Goal: Task Accomplishment & Management: Use online tool/utility

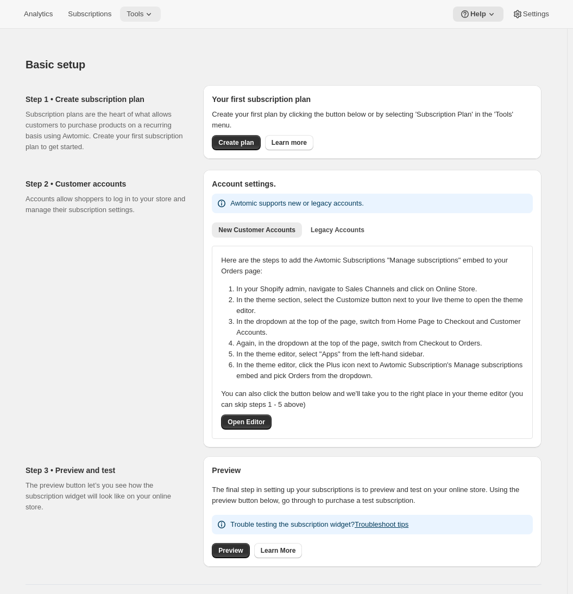
click at [143, 16] on span "Tools" at bounding box center [135, 14] width 17 height 9
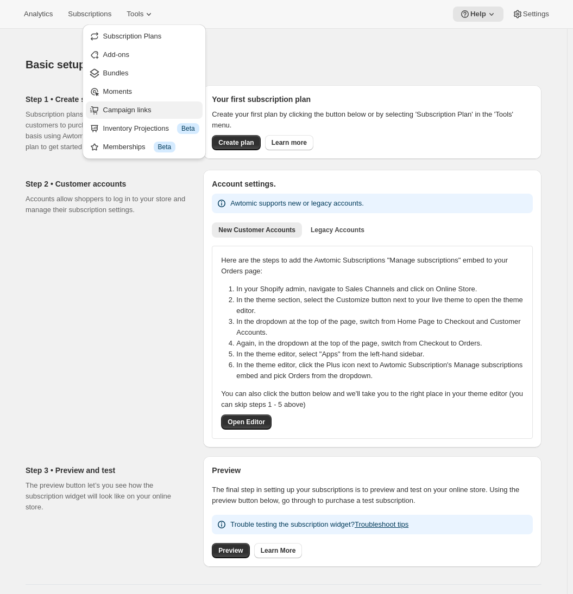
click at [138, 110] on span "Campaign links" at bounding box center [127, 110] width 48 height 8
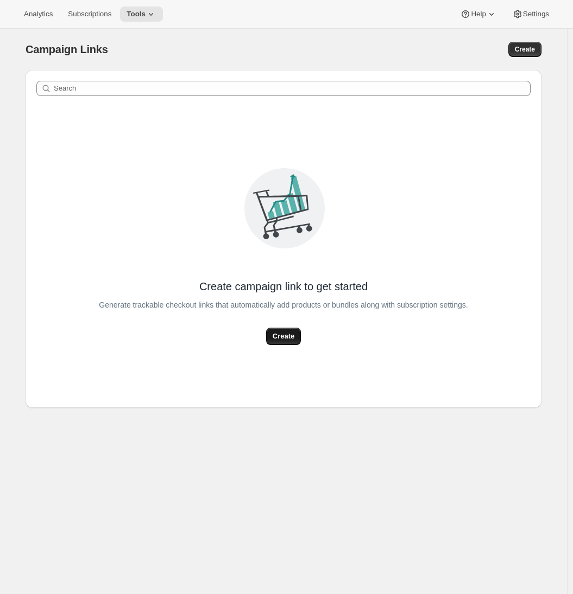
click at [286, 333] on span "Create" at bounding box center [284, 336] width 22 height 11
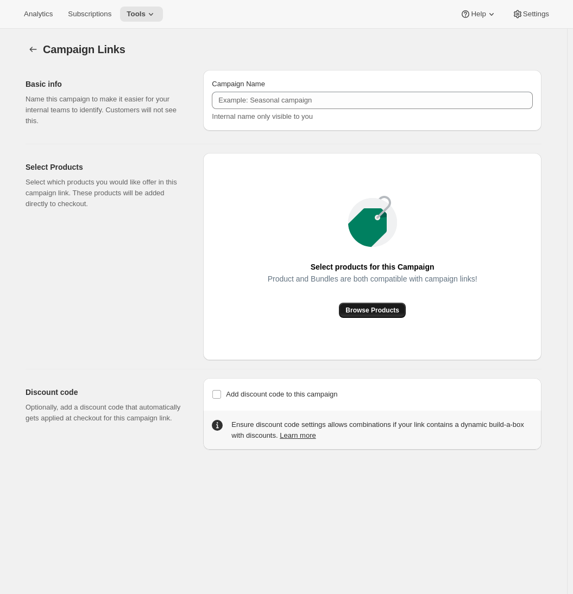
click at [361, 312] on span "Browse Products" at bounding box center [372, 310] width 54 height 9
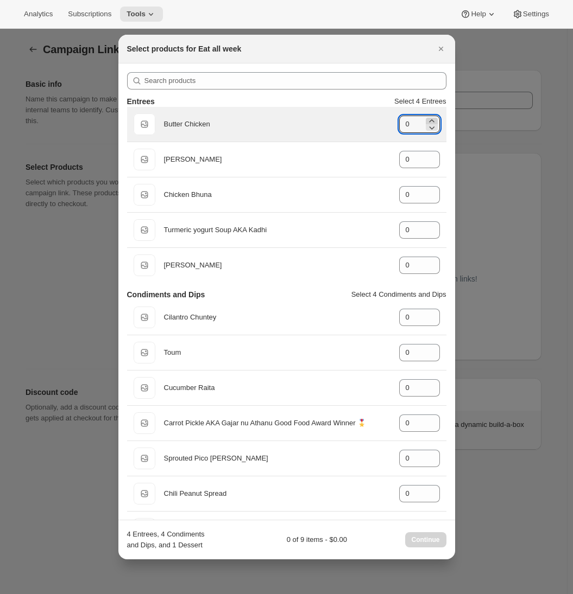
click at [429, 121] on icon ":r11:" at bounding box center [431, 120] width 5 height 3
type input "1"
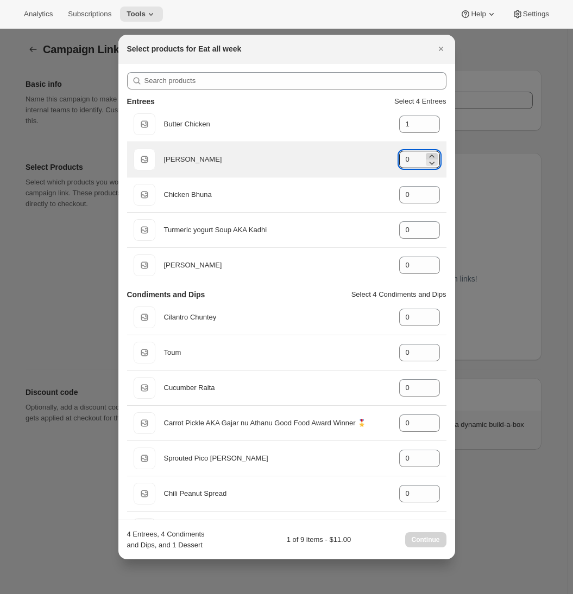
click at [428, 155] on icon ":r11:" at bounding box center [431, 156] width 11 height 11
type input "1"
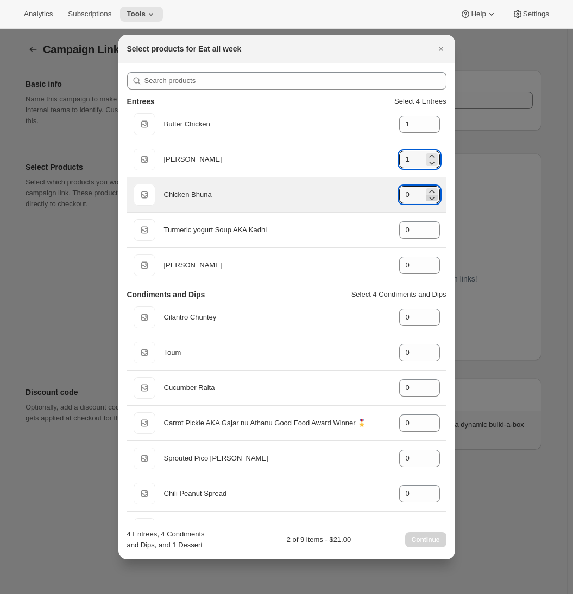
click at [426, 192] on icon ":r11:" at bounding box center [431, 191] width 11 height 11
type input "1"
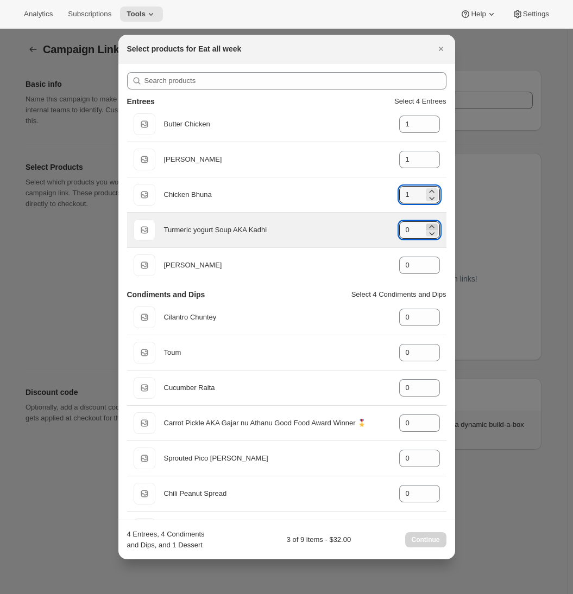
click at [426, 226] on icon ":r11:" at bounding box center [431, 227] width 11 height 11
type input "1"
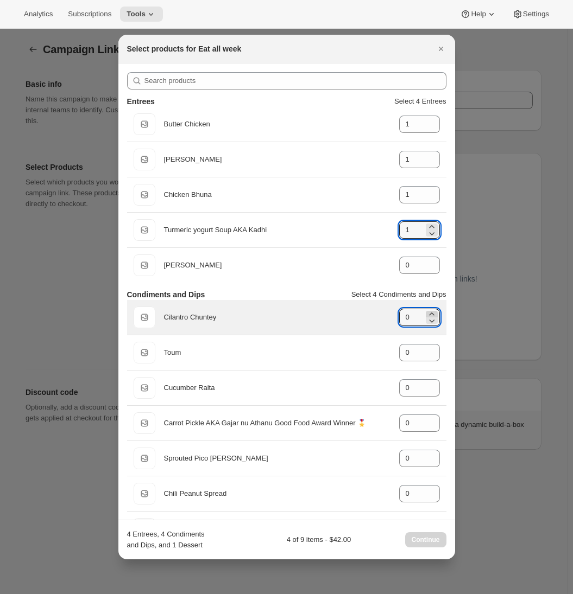
click at [429, 313] on icon ":r11:" at bounding box center [431, 314] width 5 height 3
type input "1"
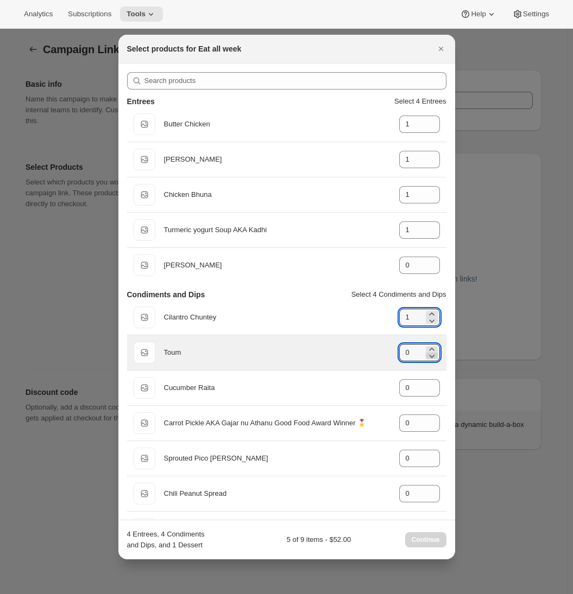
click at [429, 349] on icon ":r11:" at bounding box center [431, 349] width 5 height 3
type input "1"
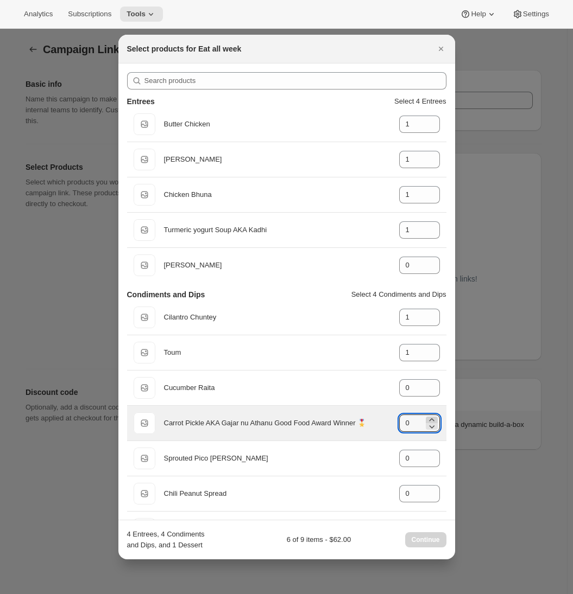
click at [429, 419] on icon ":r11:" at bounding box center [431, 420] width 5 height 3
type input "1"
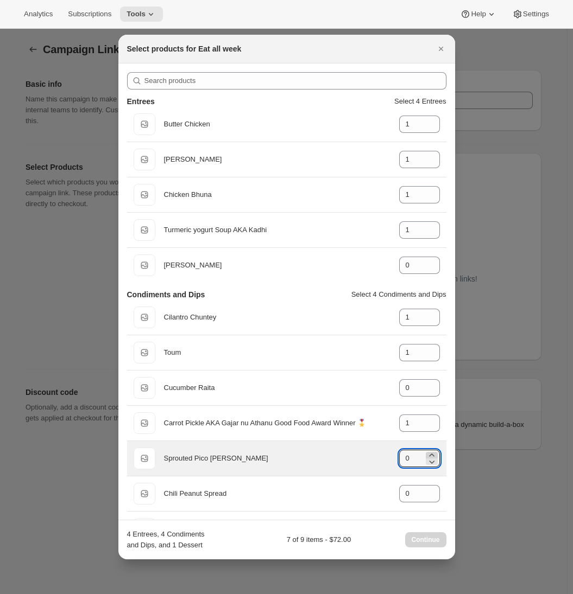
click at [429, 454] on icon ":r11:" at bounding box center [431, 455] width 5 height 3
type input "1"
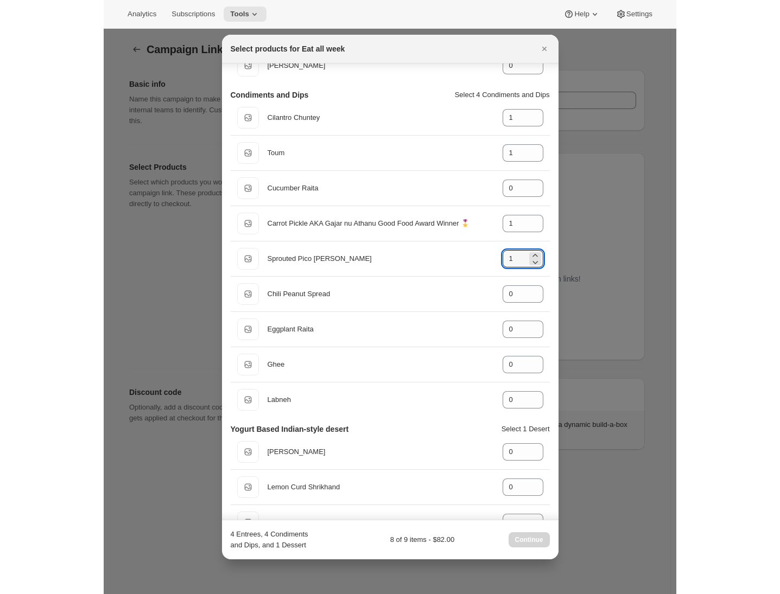
scroll to position [358, 0]
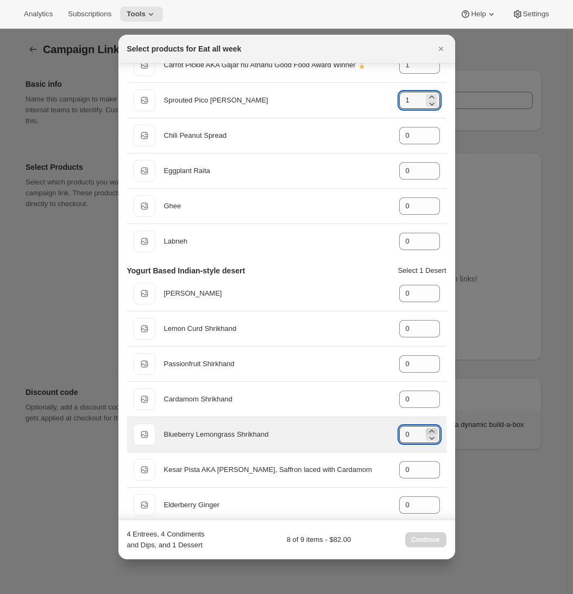
click at [426, 428] on icon ":r11:" at bounding box center [431, 431] width 11 height 11
type input "1"
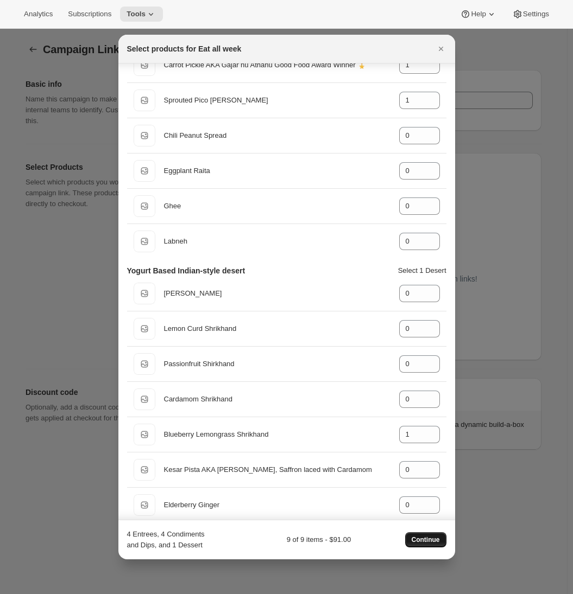
click at [422, 537] on span "Continue" at bounding box center [426, 540] width 28 height 9
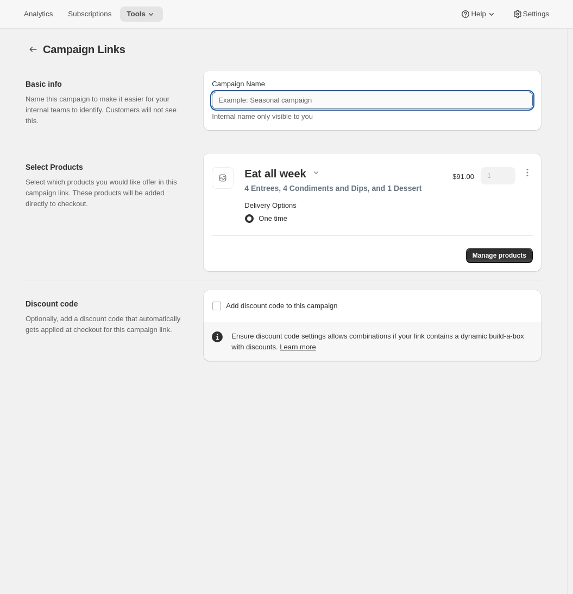
click at [263, 102] on input "Campaign Name" at bounding box center [372, 100] width 321 height 17
type input "Test link"
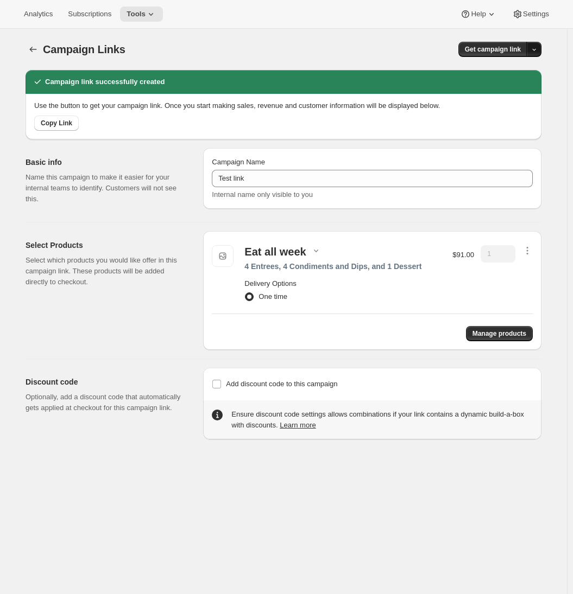
click at [537, 51] on icon "button" at bounding box center [533, 49] width 7 height 7
click at [523, 75] on span "Copy Link" at bounding box center [521, 71] width 31 height 8
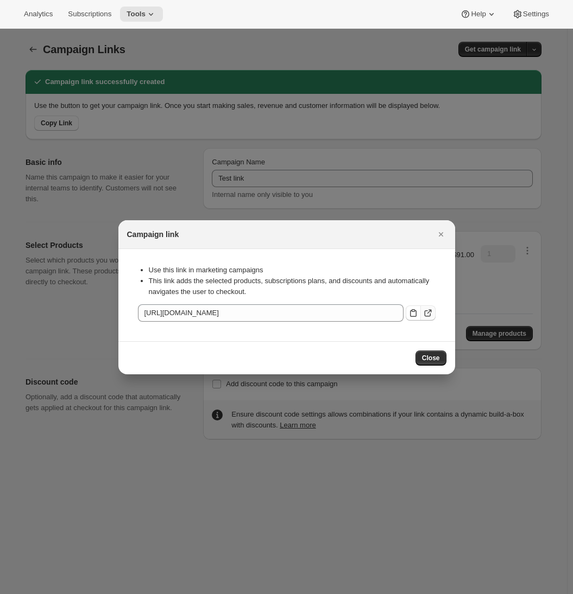
click at [428, 314] on icon ":r2e:" at bounding box center [427, 313] width 11 height 11
click at [428, 312] on icon ":r2e:" at bounding box center [427, 313] width 11 height 11
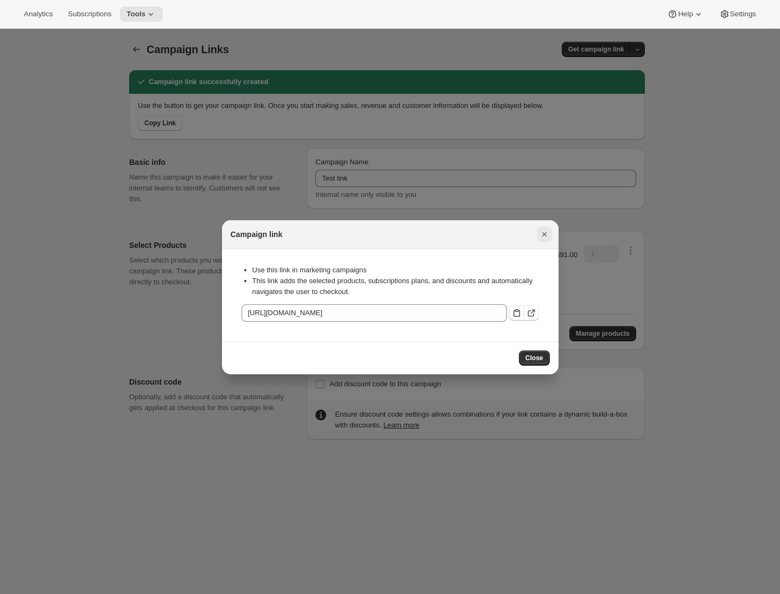
click at [541, 232] on icon "Close" at bounding box center [544, 234] width 11 height 11
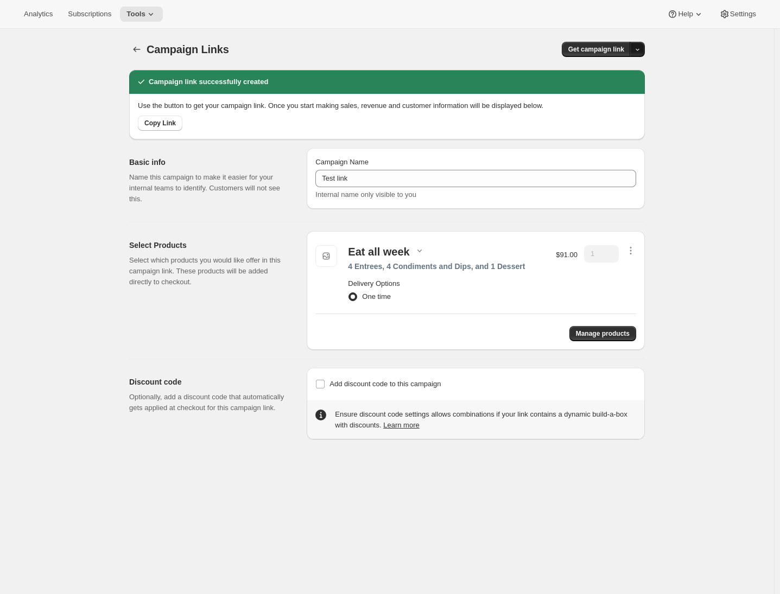
click at [578, 50] on icon "button" at bounding box center [637, 49] width 7 height 7
click at [578, 90] on span "QR Code" at bounding box center [624, 90] width 29 height 8
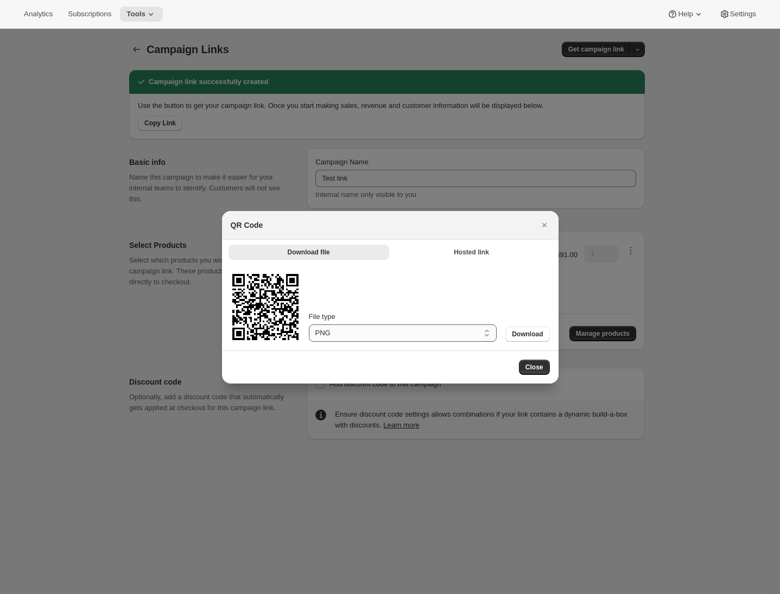
click at [382, 329] on select "PNG SVG" at bounding box center [403, 333] width 188 height 17
select select "svg"
click at [309, 325] on select "PNG SVG" at bounding box center [403, 333] width 188 height 17
click at [544, 221] on icon "Close" at bounding box center [544, 225] width 11 height 11
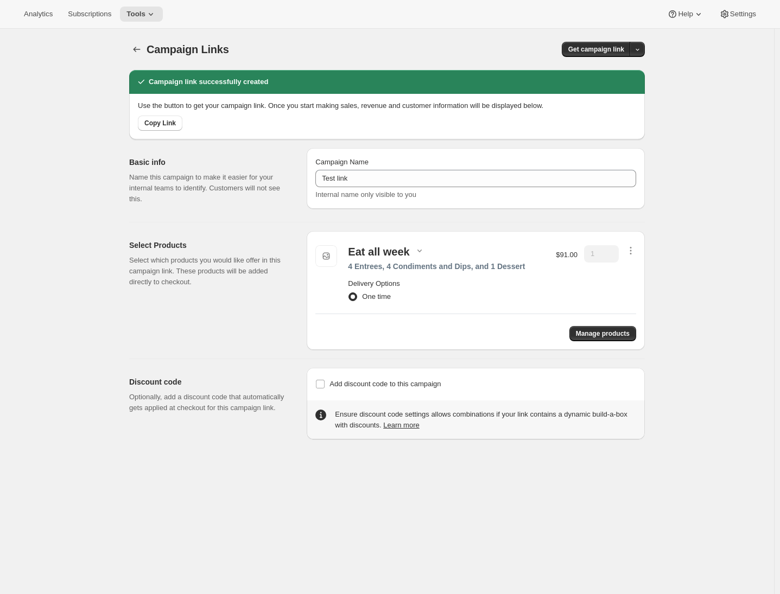
click at [169, 222] on div "Select Products Select which products you would like offer in this campaign lin…" at bounding box center [387, 286] width 516 height 128
click at [156, 19] on icon at bounding box center [151, 14] width 11 height 11
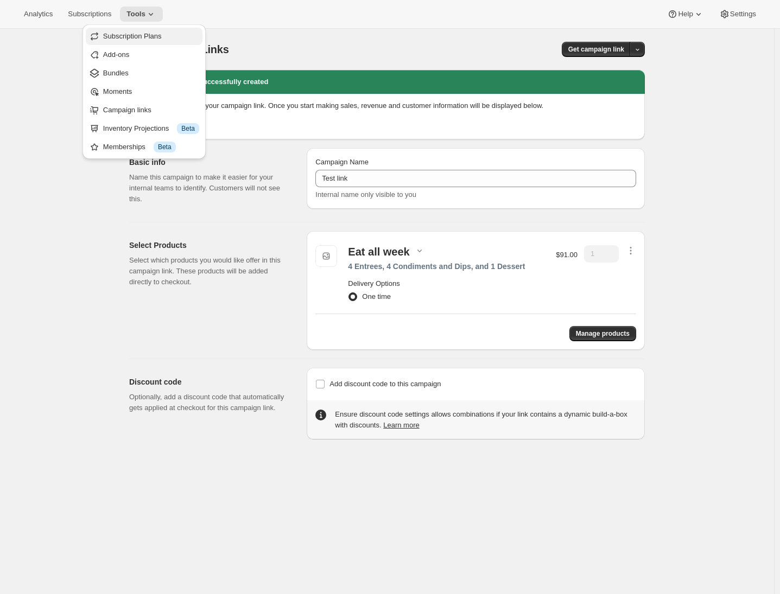
click at [134, 39] on span "Subscription Plans" at bounding box center [132, 36] width 59 height 8
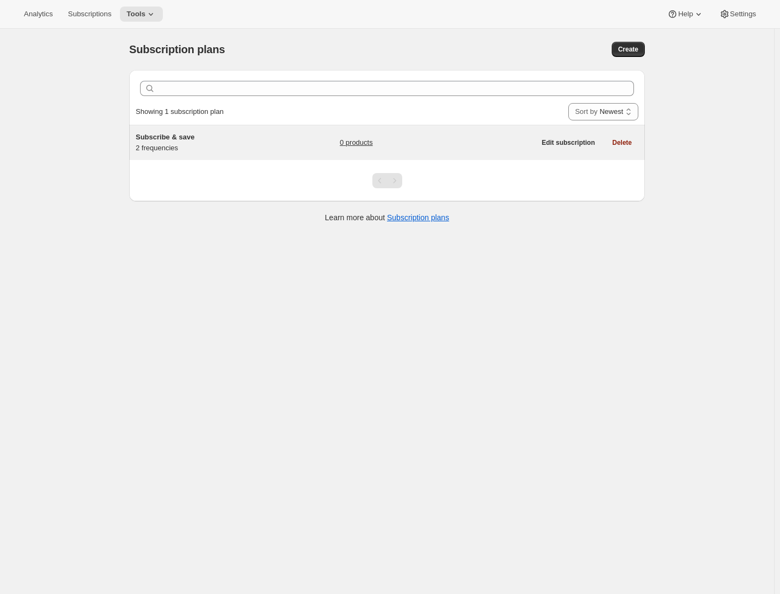
click at [252, 147] on div "Subscribe & save 2 frequencies" at bounding box center [204, 143] width 136 height 22
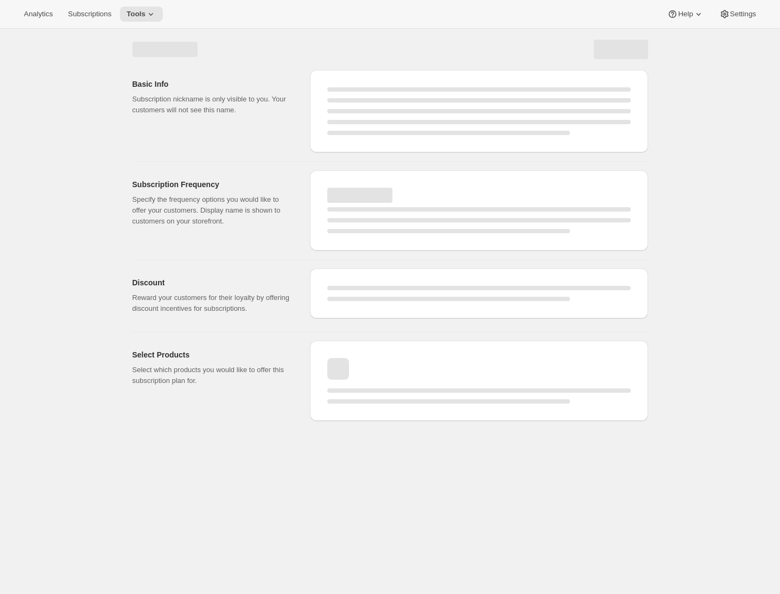
select select "WEEK"
select select "MONTH"
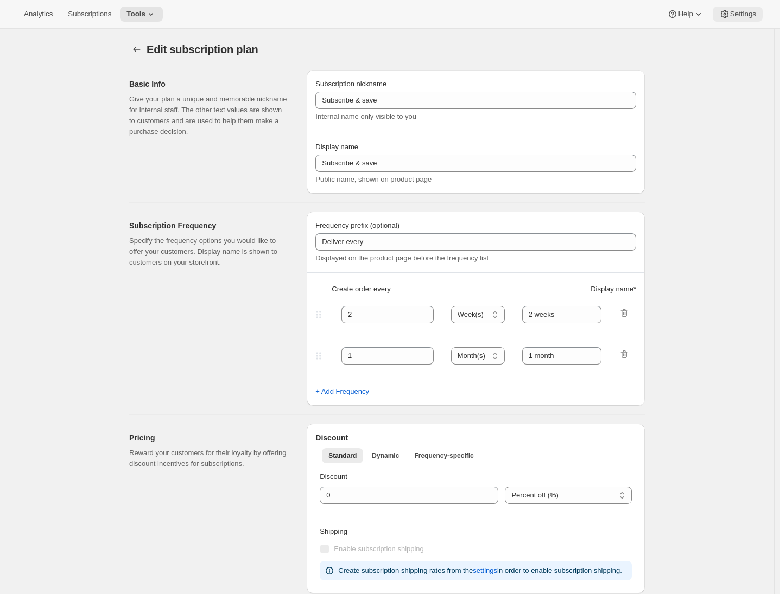
click at [578, 17] on span "Settings" at bounding box center [743, 14] width 26 height 9
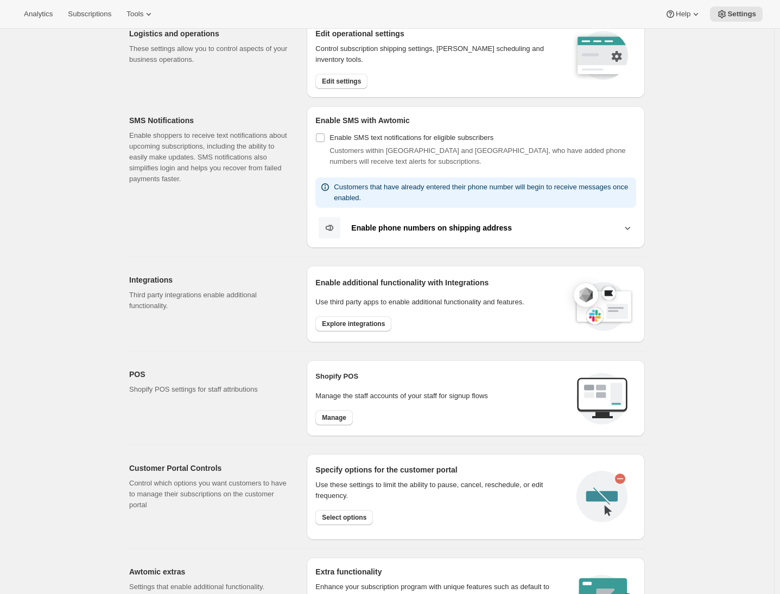
scroll to position [296, 0]
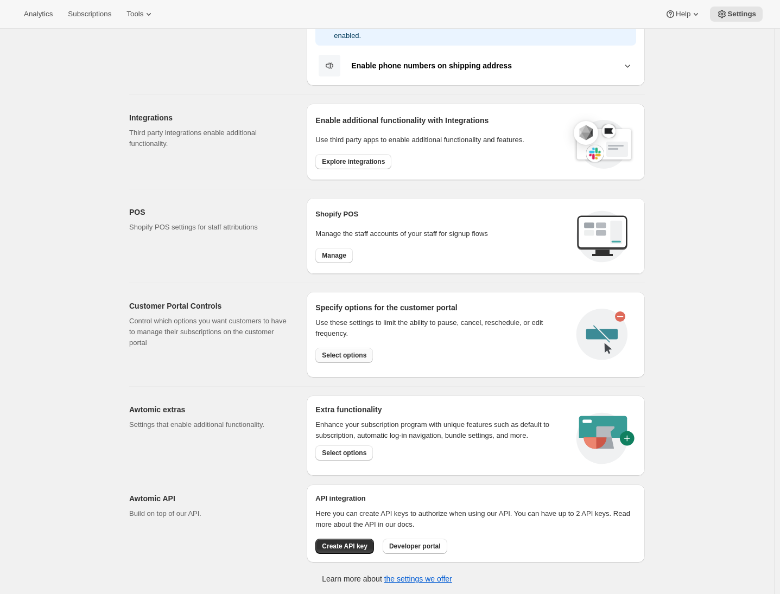
click at [362, 358] on span "Select options" at bounding box center [344, 355] width 45 height 9
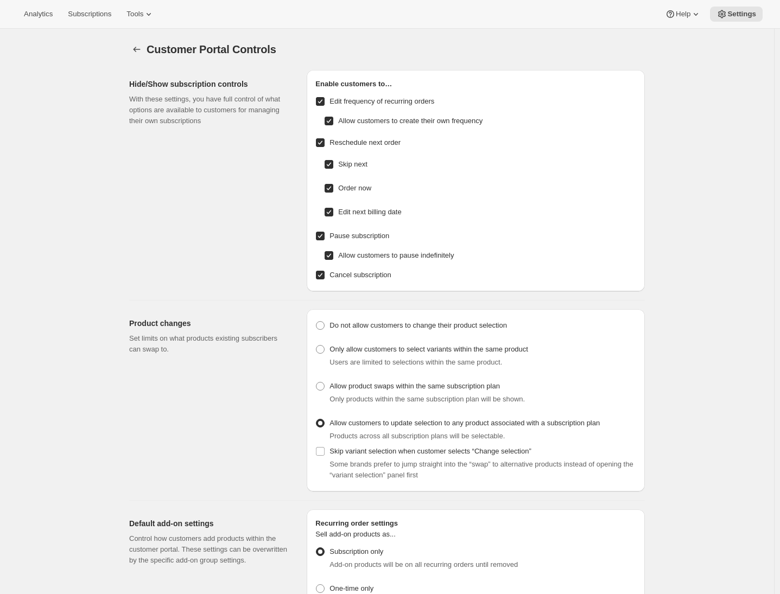
click at [407, 122] on span "Allow customers to create their own frequency" at bounding box center [410, 121] width 144 height 8
click at [333, 122] on input "Allow customers to create their own frequency" at bounding box center [329, 121] width 9 height 9
click at [406, 121] on span "Allow customers to create their own frequency" at bounding box center [410, 121] width 144 height 8
click at [333, 121] on input "Allow customers to create their own frequency" at bounding box center [329, 121] width 9 height 9
checkbox input "true"
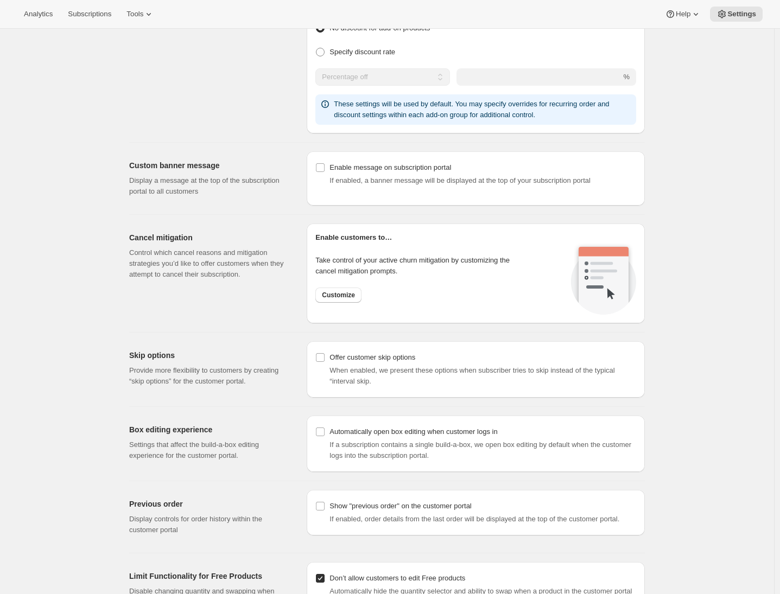
scroll to position [380, 0]
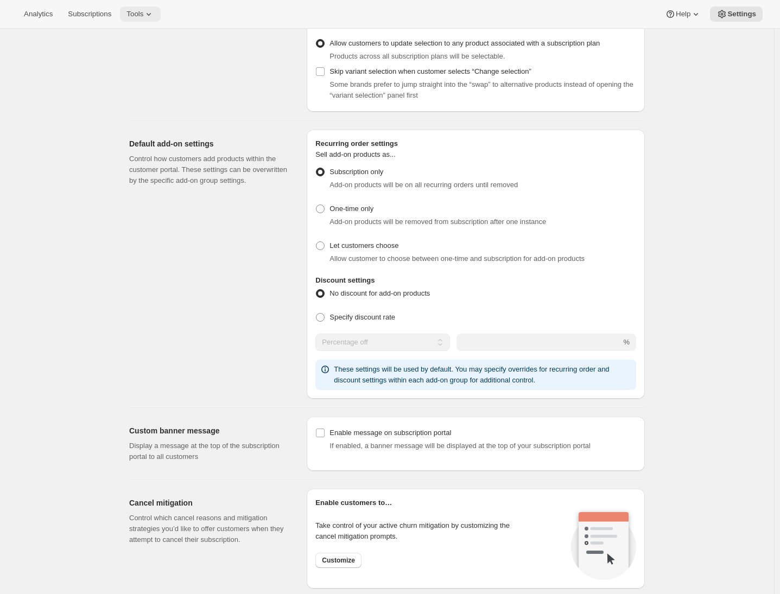
click at [154, 15] on icon at bounding box center [148, 14] width 11 height 11
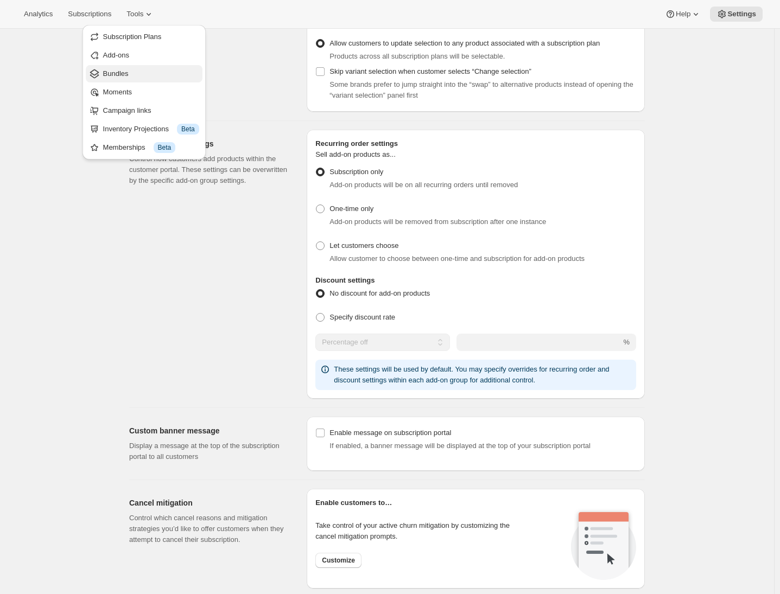
click at [153, 74] on span "Bundles" at bounding box center [151, 73] width 96 height 11
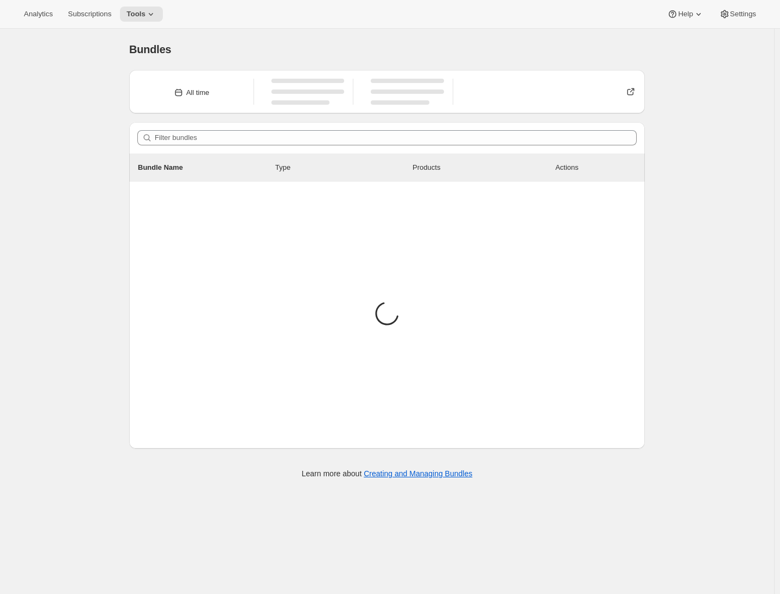
scroll to position [28, 0]
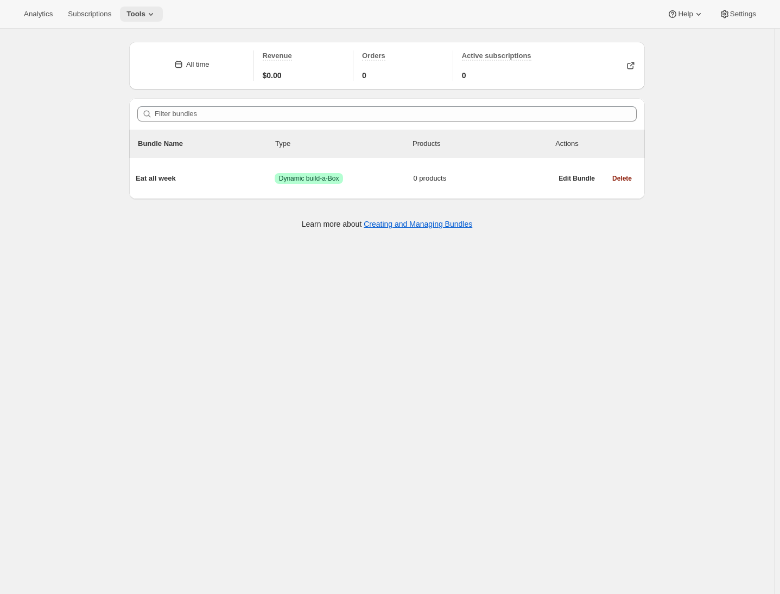
click at [151, 9] on icon at bounding box center [151, 14] width 11 height 11
click at [168, 38] on span "Subscription Plans" at bounding box center [151, 36] width 96 height 11
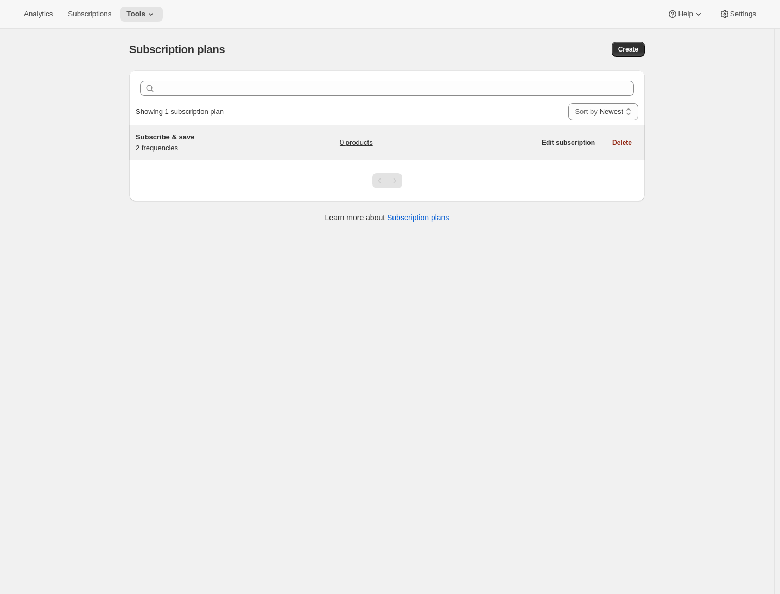
click at [230, 151] on div "Subscribe & save 2 frequencies" at bounding box center [204, 143] width 136 height 22
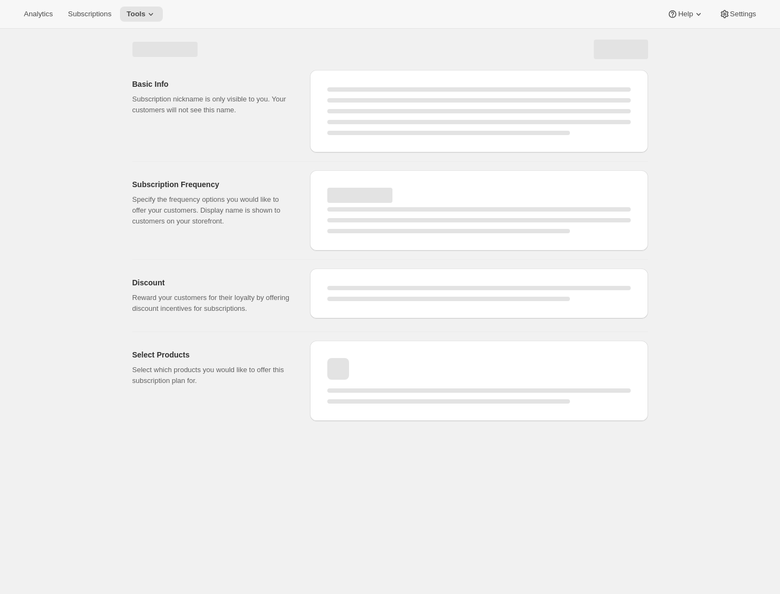
select select "WEEK"
select select "MONTH"
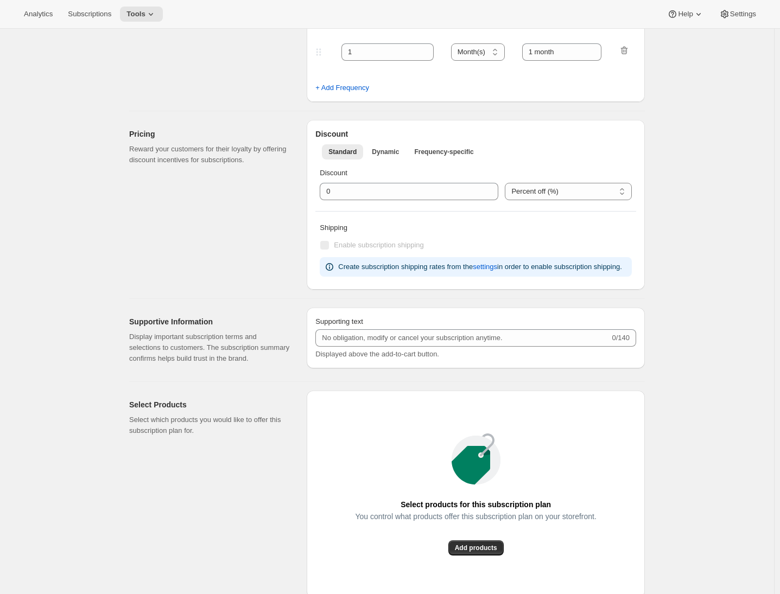
scroll to position [84, 0]
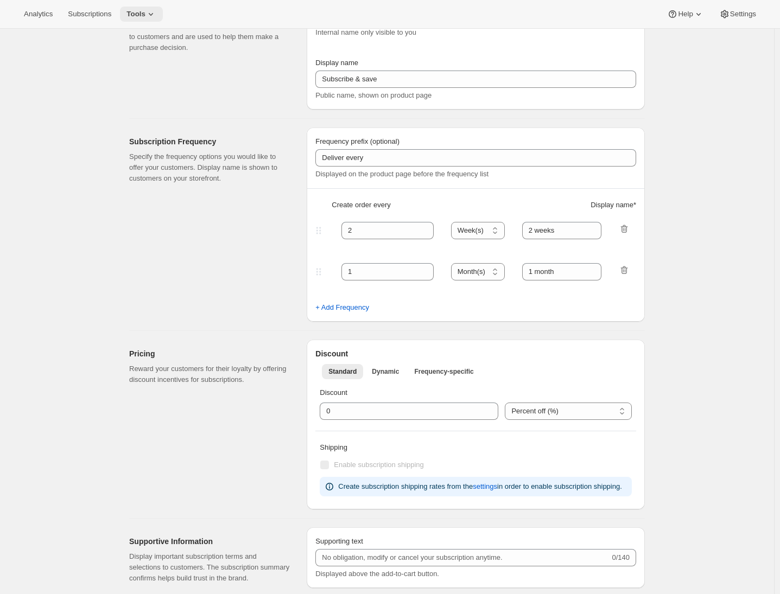
click at [152, 12] on icon at bounding box center [151, 14] width 11 height 11
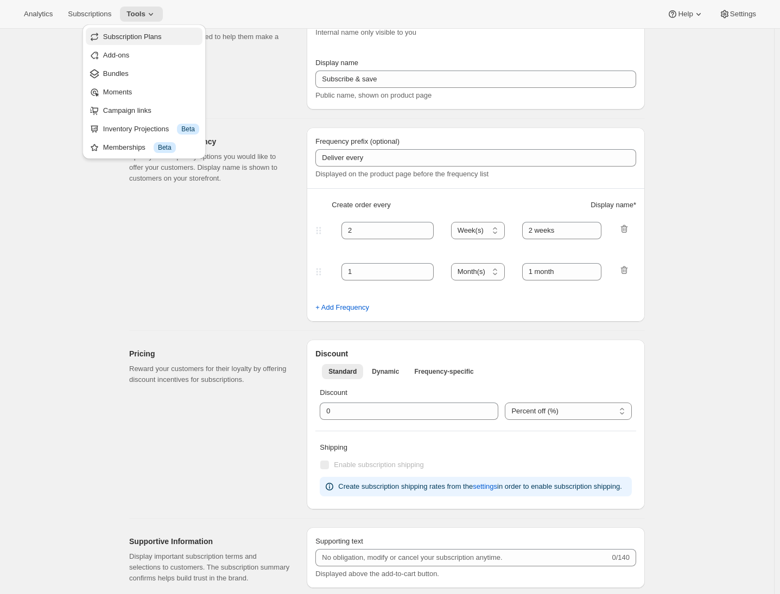
click at [141, 41] on span "Subscription Plans" at bounding box center [151, 36] width 96 height 11
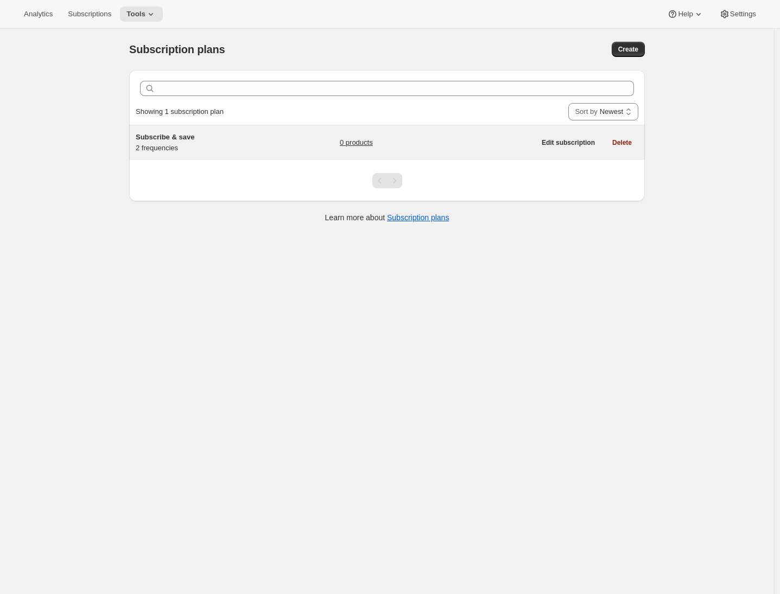
click at [214, 148] on div "Subscribe & save 2 frequencies" at bounding box center [204, 143] width 136 height 22
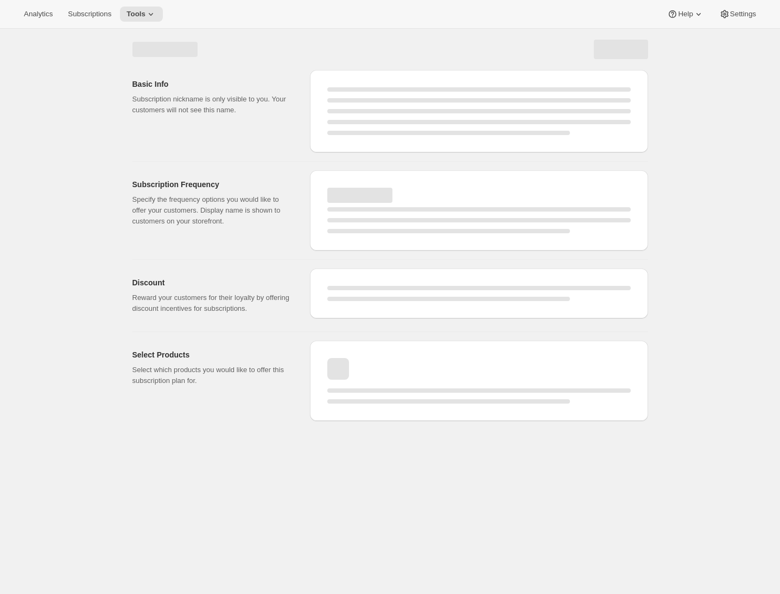
select select "WEEK"
select select "MONTH"
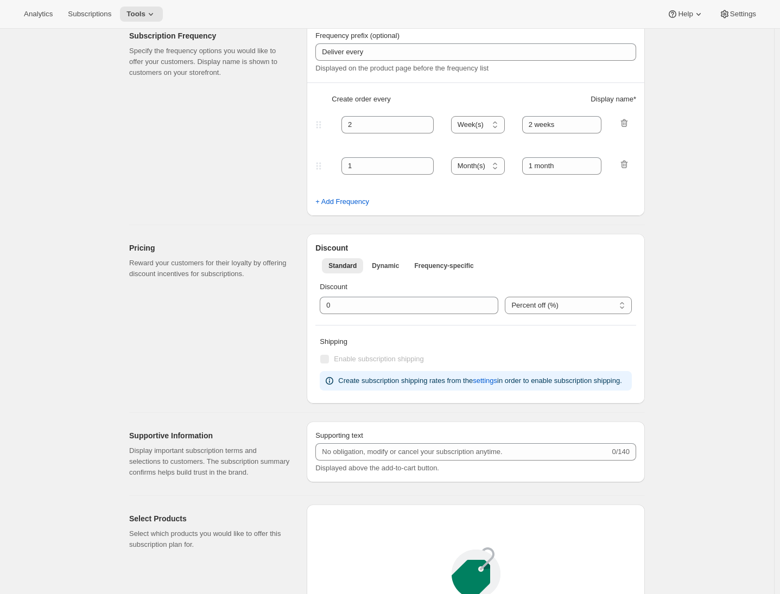
scroll to position [22, 0]
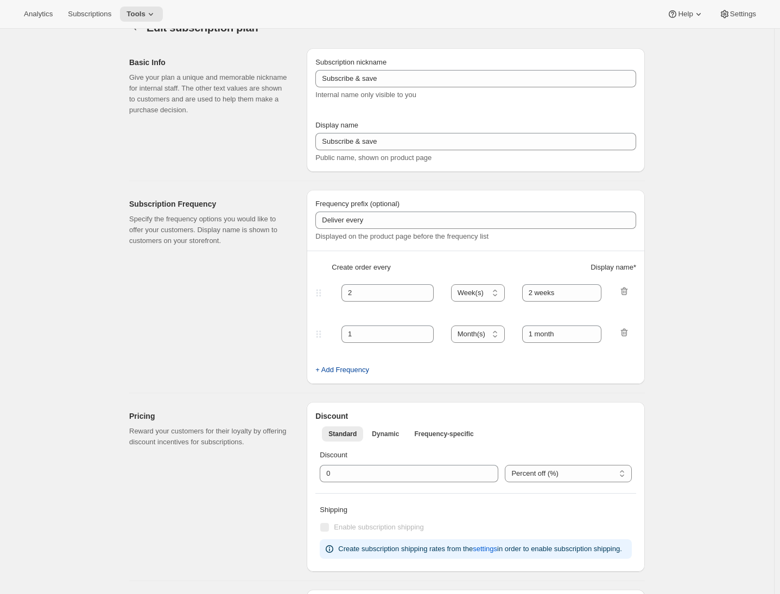
click at [364, 372] on span "+ Add Frequency" at bounding box center [342, 370] width 54 height 11
select select "MONTH"
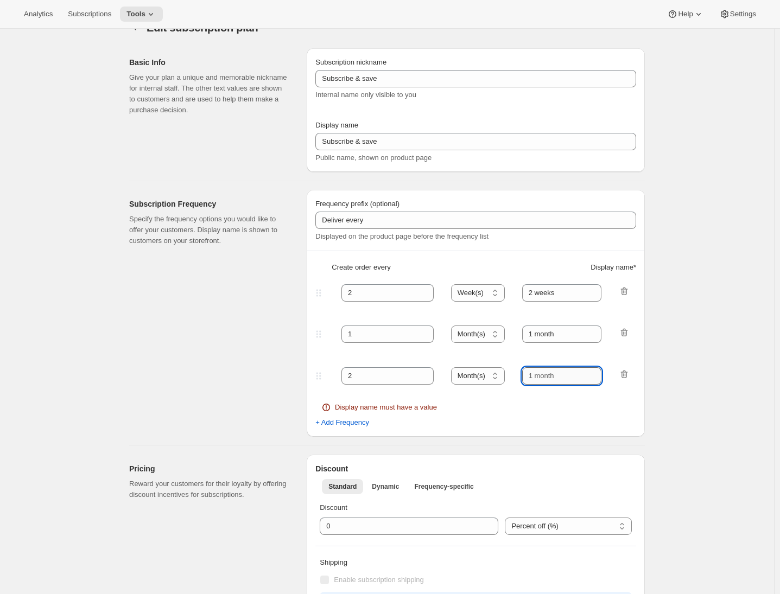
drag, startPoint x: 537, startPoint y: 376, endPoint x: 530, endPoint y: 377, distance: 7.1
click at [530, 377] on input "text" at bounding box center [562, 376] width 80 height 17
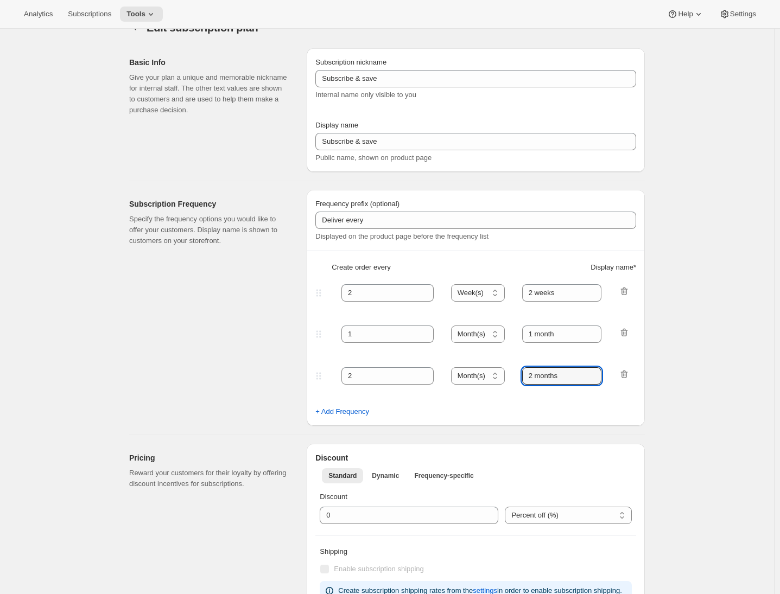
type input "2 months"
click at [226, 208] on h2 "Subscription Frequency" at bounding box center [209, 204] width 160 height 11
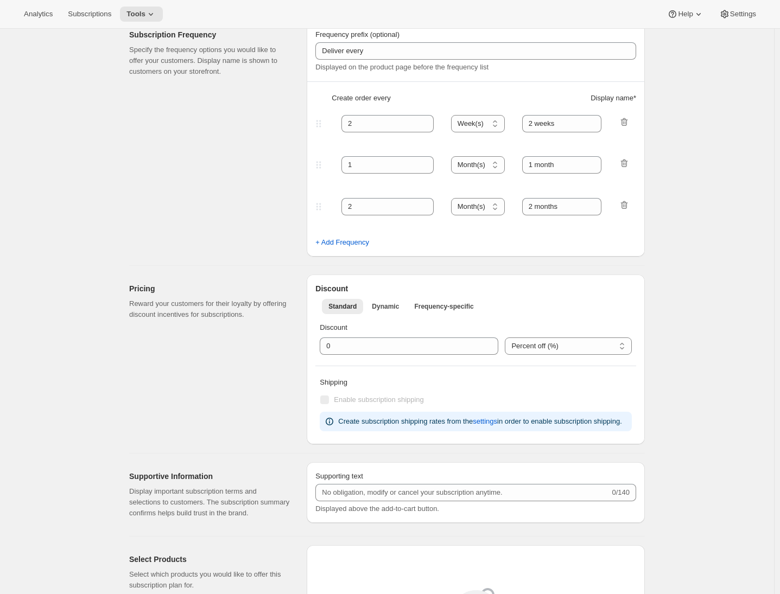
scroll to position [242, 0]
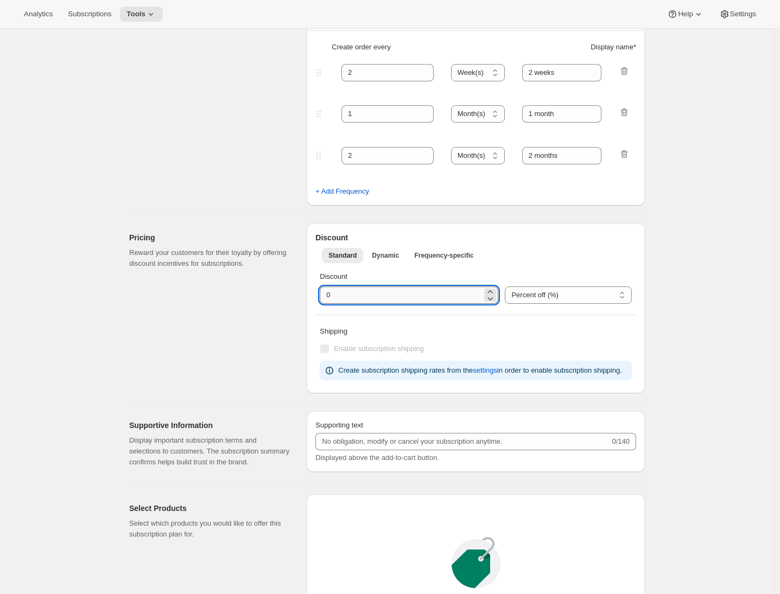
click at [330, 296] on input "integer" at bounding box center [401, 295] width 162 height 17
click at [290, 331] on div "Pricing Reward your customers for their loyalty by offering discount incentives…" at bounding box center [213, 309] width 169 height 170
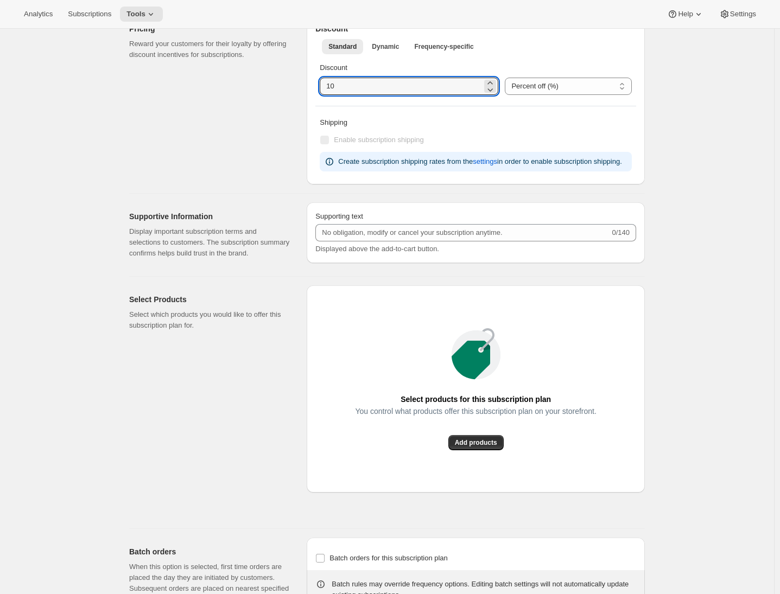
drag, startPoint x: 339, startPoint y: 86, endPoint x: 321, endPoint y: 84, distance: 18.0
click at [321, 84] on div "Discount Percent off (%) US Dollars off ($) Percent off (%)" at bounding box center [475, 78] width 321 height 41
type input "0"
click at [284, 182] on div "Pricing Reward your customers for their loyalty by offering discount incentives…" at bounding box center [213, 100] width 169 height 170
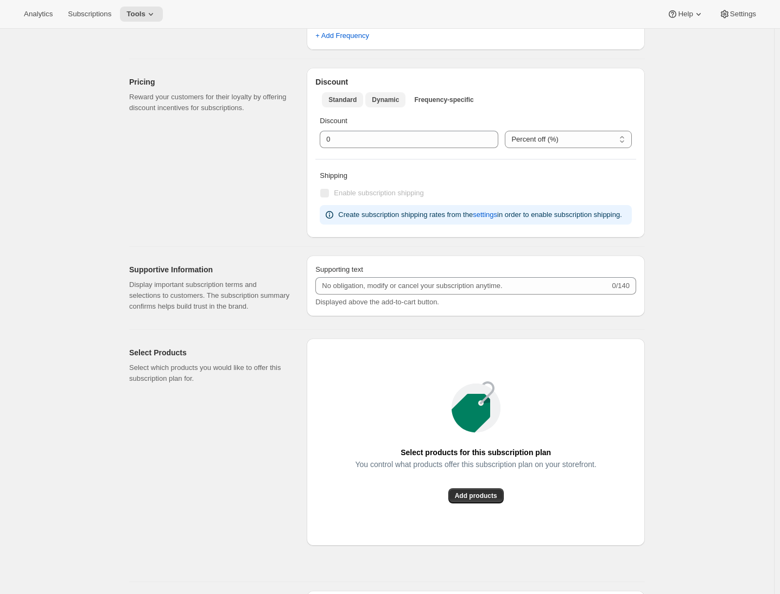
click at [393, 101] on span "Dynamic" at bounding box center [385, 100] width 27 height 9
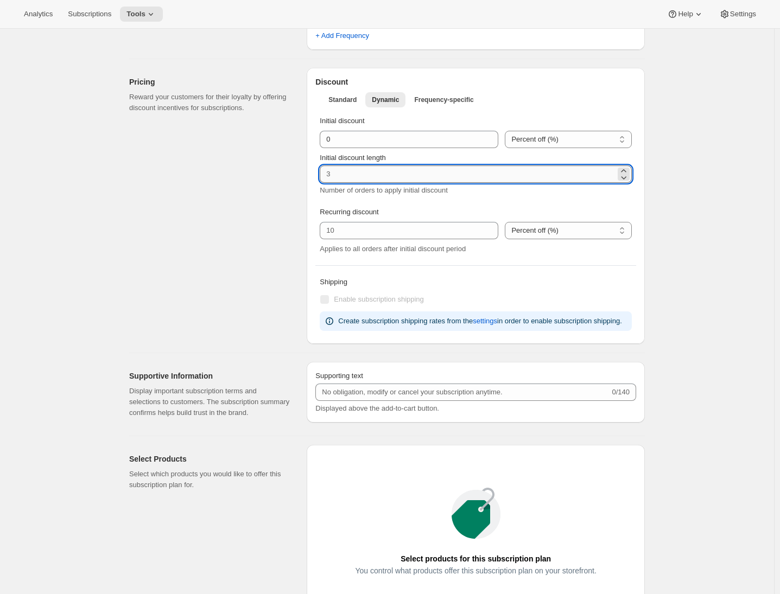
click at [351, 180] on input "Initial discount length" at bounding box center [468, 174] width 296 height 17
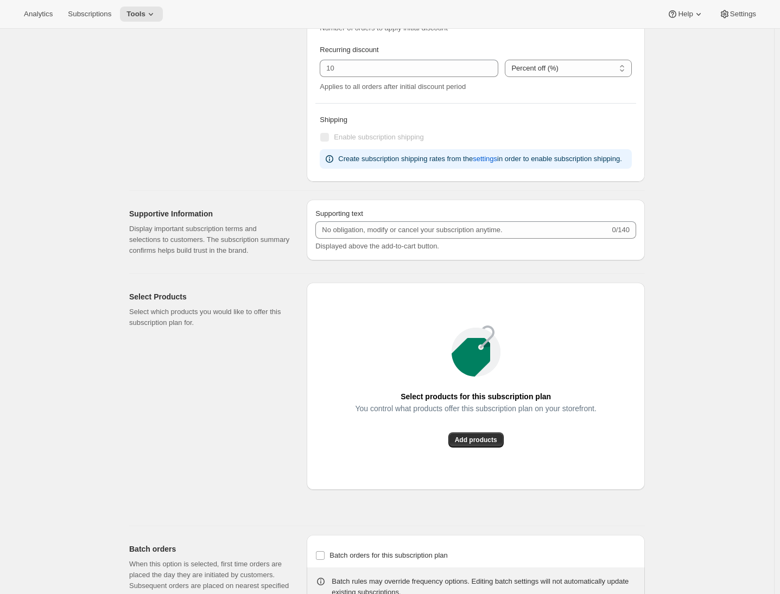
scroll to position [442, 0]
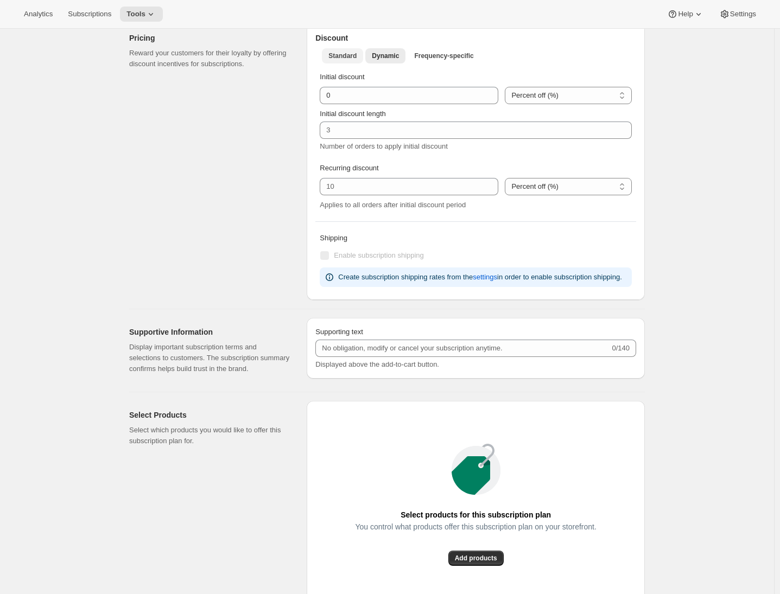
click at [345, 59] on span "Standard" at bounding box center [342, 56] width 28 height 9
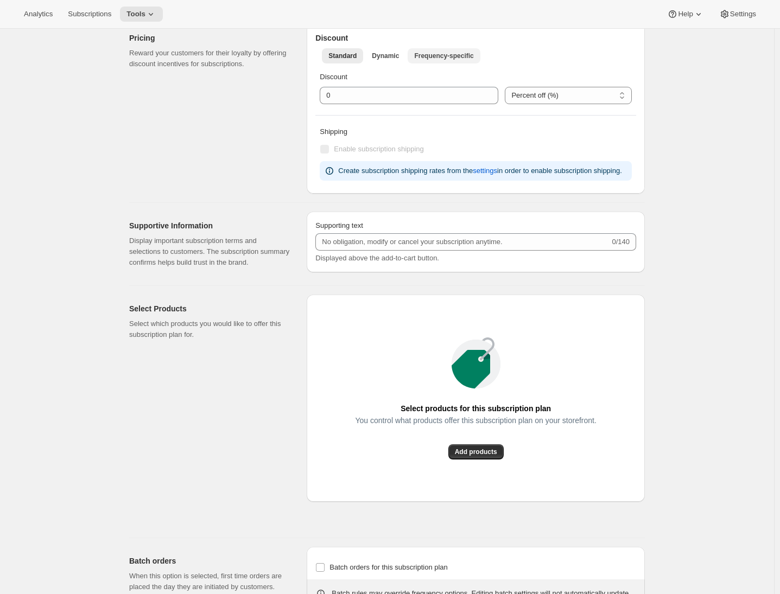
click at [461, 55] on span "Frequency-specific" at bounding box center [443, 56] width 59 height 9
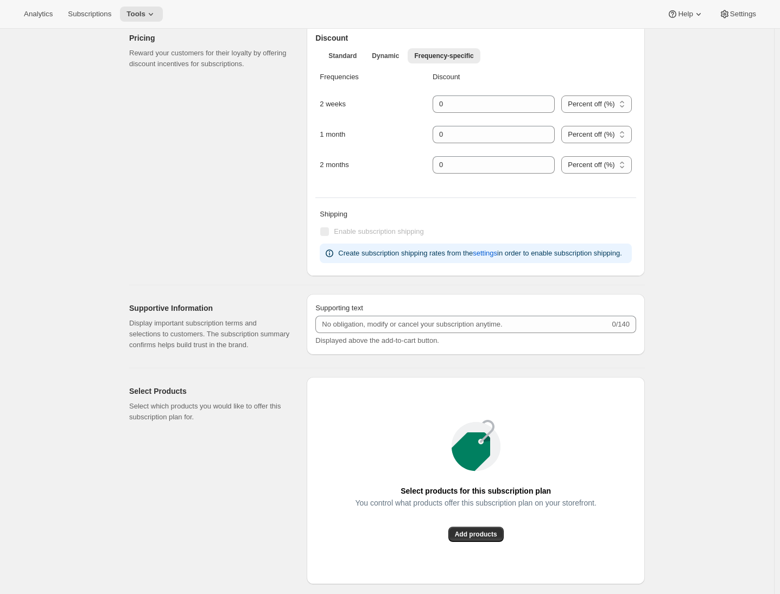
scroll to position [285, 0]
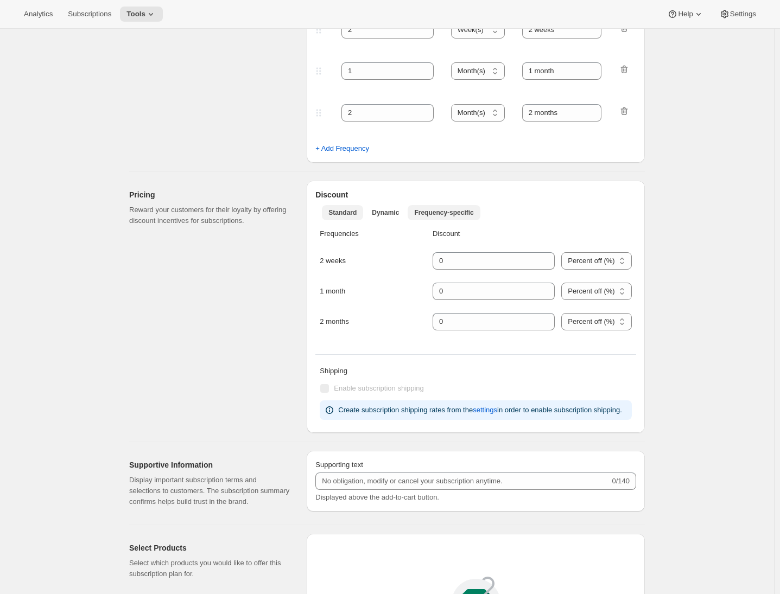
click at [356, 213] on span "Standard" at bounding box center [342, 212] width 28 height 9
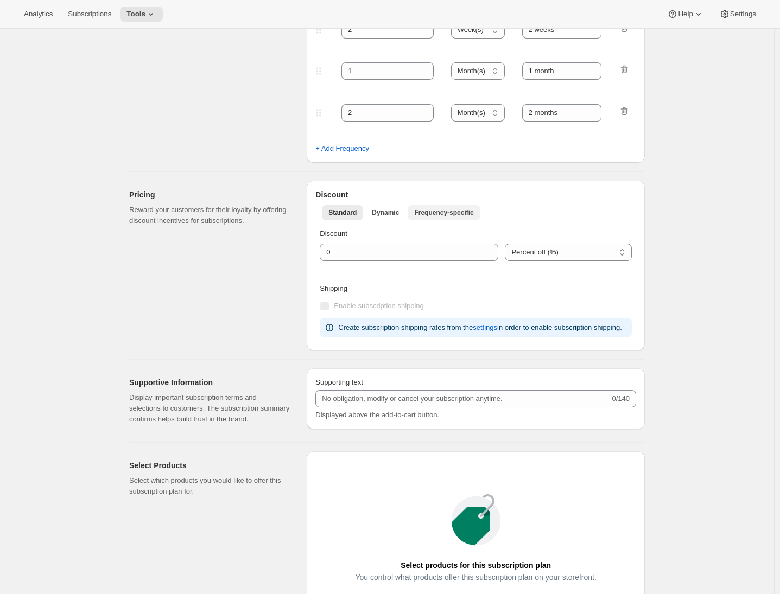
click at [442, 216] on span "Frequency-specific" at bounding box center [443, 212] width 59 height 9
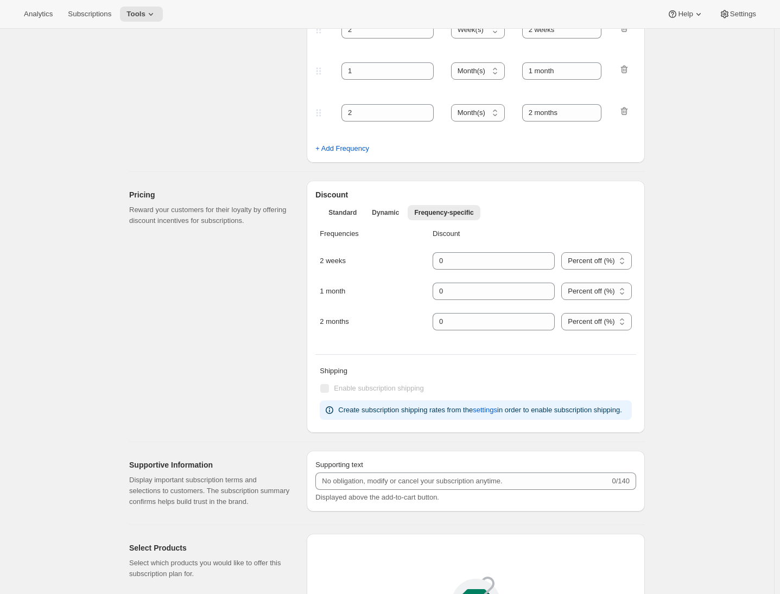
click at [254, 274] on div "Pricing Reward your customers for their loyalty by offering discount incentives…" at bounding box center [213, 307] width 169 height 252
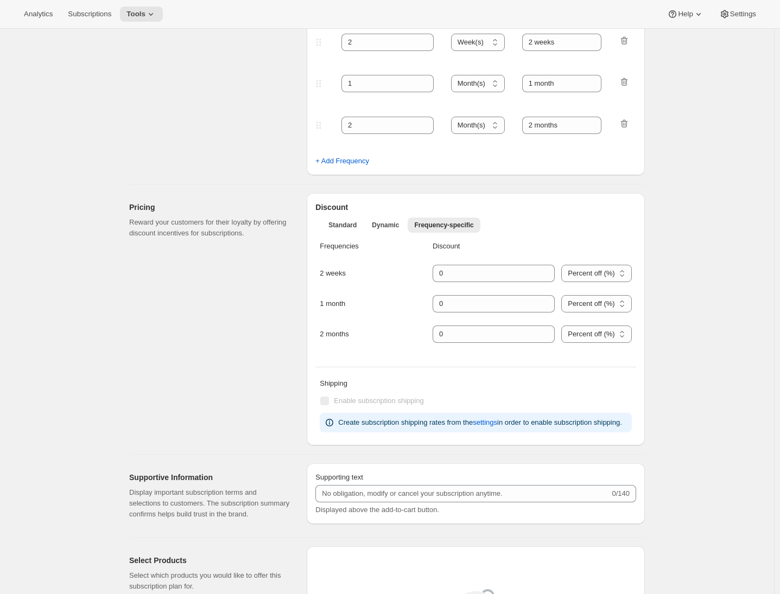
scroll to position [259, 0]
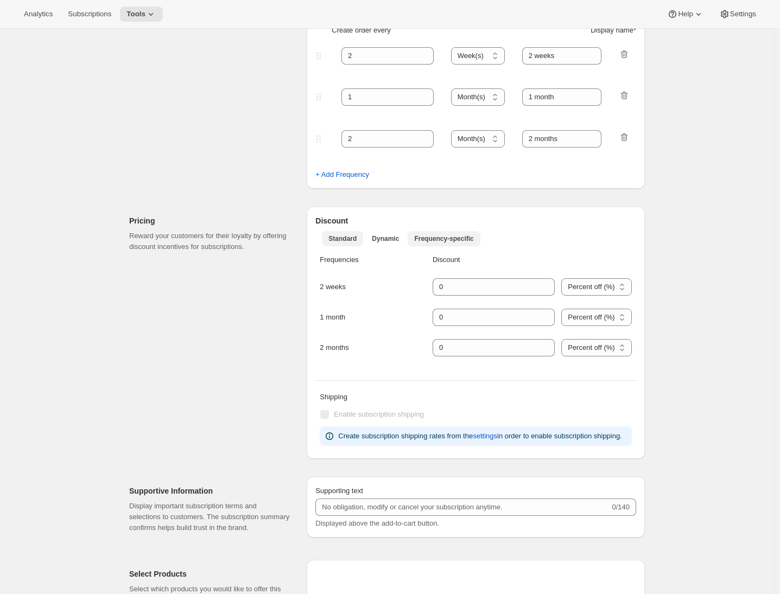
click at [352, 238] on span "Standard" at bounding box center [342, 239] width 28 height 9
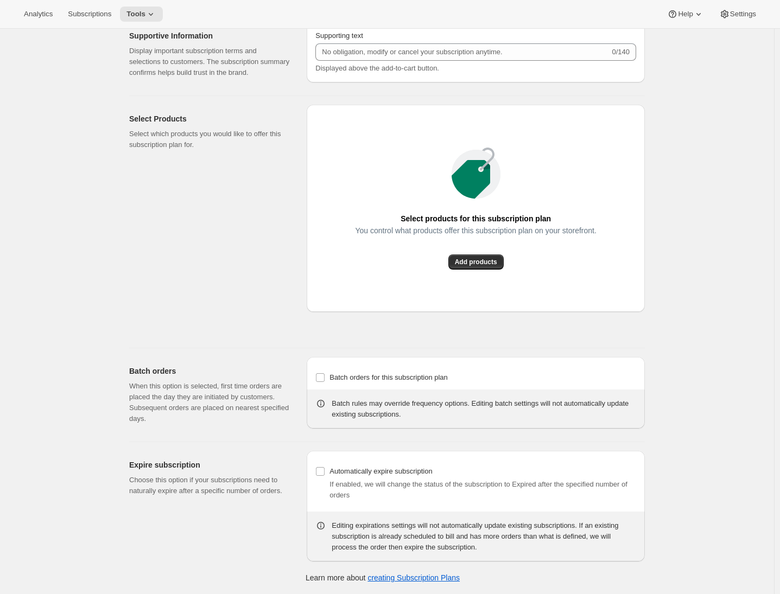
scroll to position [619, 0]
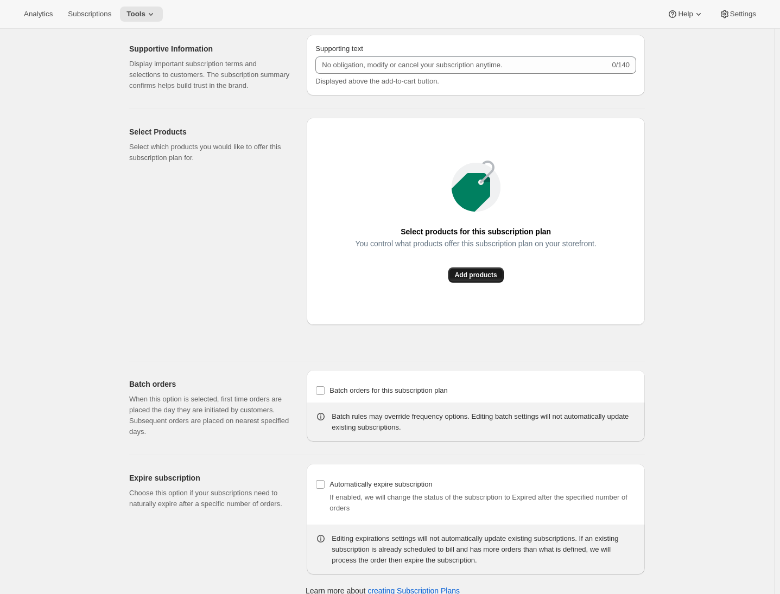
click at [474, 280] on span "Add products" at bounding box center [476, 275] width 42 height 9
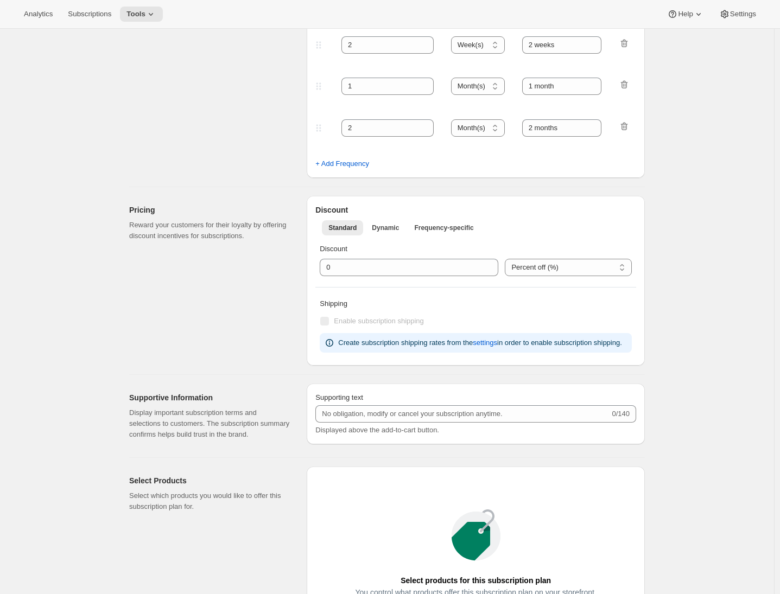
scroll to position [668, 0]
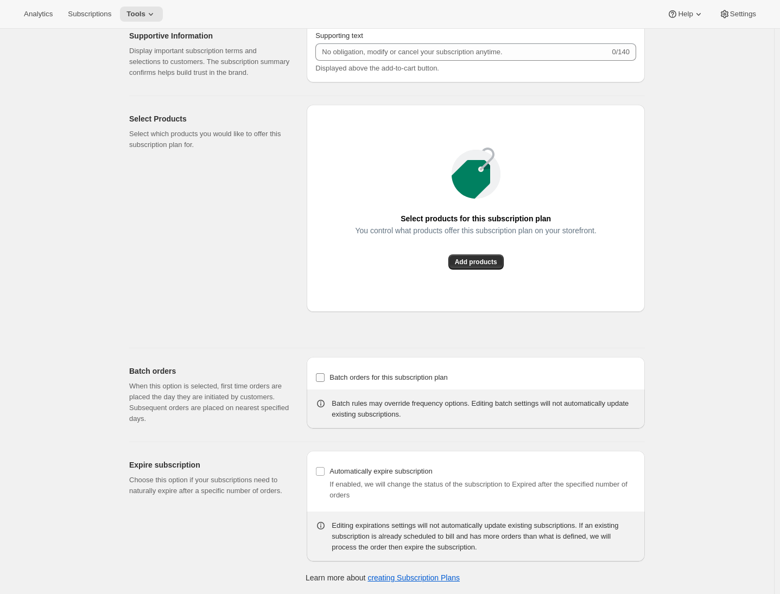
click at [325, 380] on input "Batch orders for this subscription plan" at bounding box center [320, 378] width 9 height 9
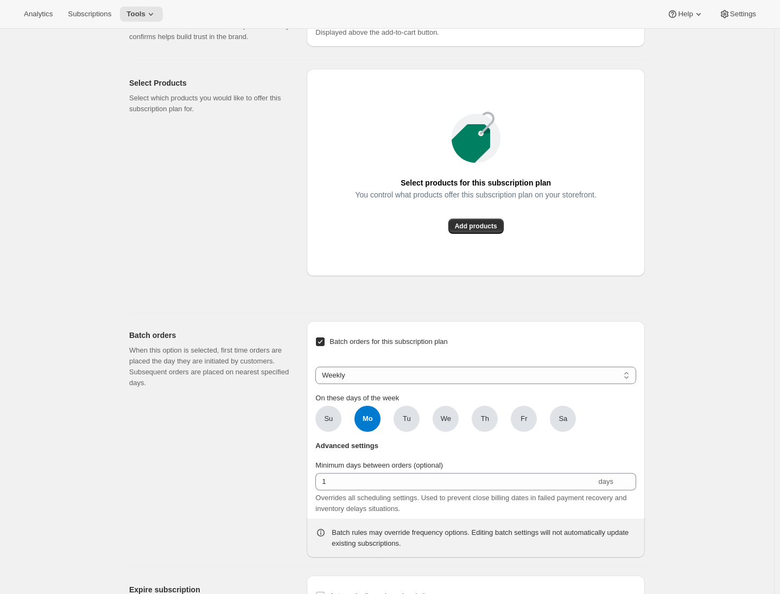
scroll to position [829, 0]
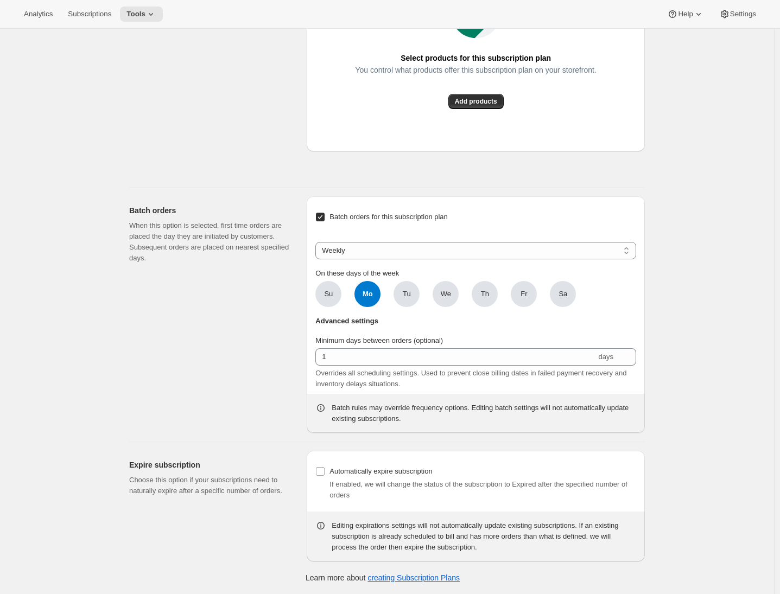
click at [330, 217] on label "Batch orders for this subscription plan" at bounding box center [381, 217] width 132 height 15
click at [325, 217] on input "Batch orders for this subscription plan" at bounding box center [320, 217] width 9 height 9
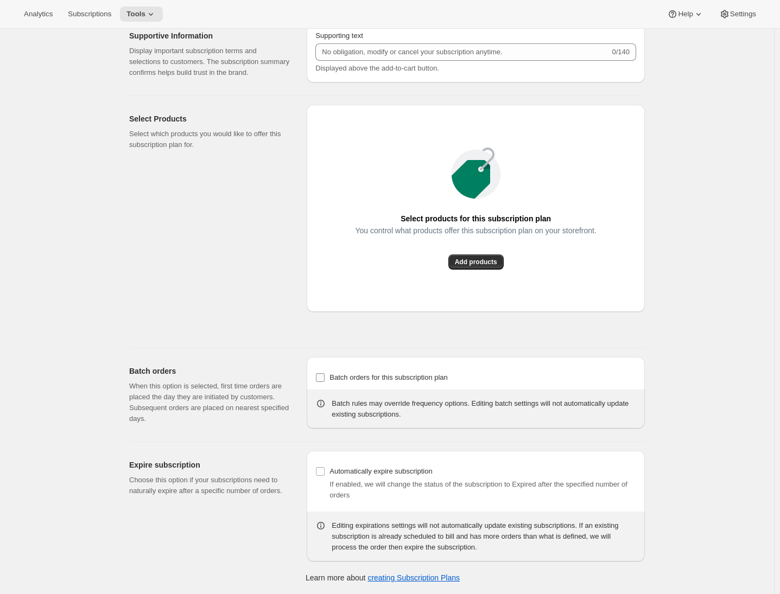
scroll to position [668, 0]
click at [340, 363] on div "Batch orders for this subscription plan Batch rules may override frequency opti…" at bounding box center [476, 393] width 338 height 72
click at [337, 381] on span "Batch orders for this subscription plan" at bounding box center [389, 378] width 118 height 8
click at [325, 381] on input "Batch orders for this subscription plan" at bounding box center [320, 378] width 9 height 9
checkbox input "true"
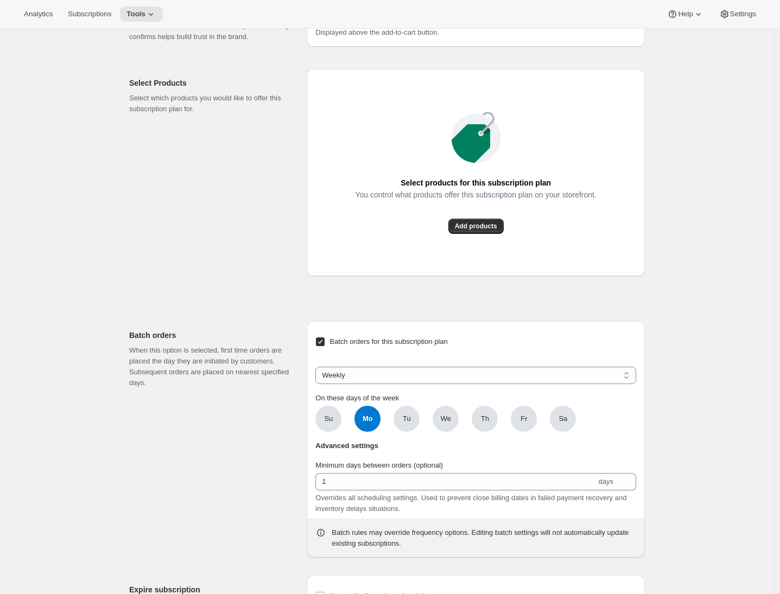
click at [374, 432] on span "Mo" at bounding box center [368, 419] width 26 height 26
click input "Mo" at bounding box center [0, 0] width 0 height 0
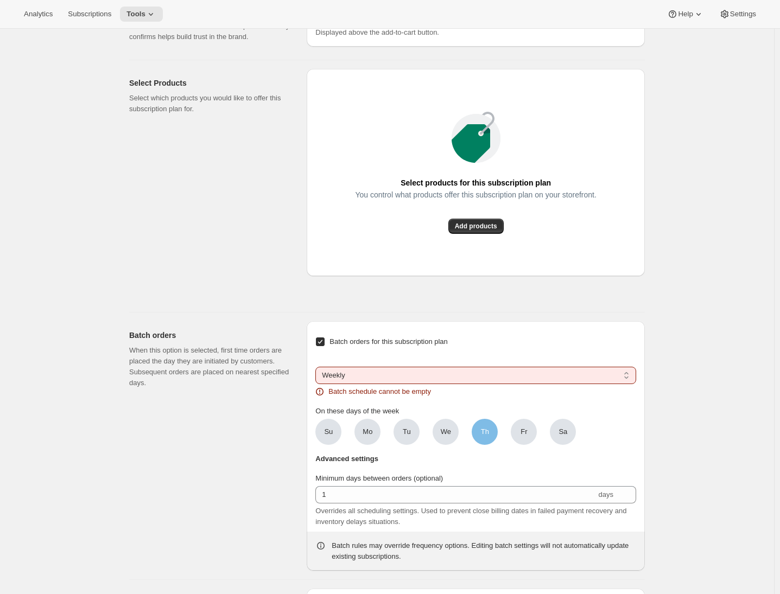
click at [482, 445] on span "Th" at bounding box center [485, 432] width 26 height 26
click at [0, 0] on input "Th" at bounding box center [0, 0] width 0 height 0
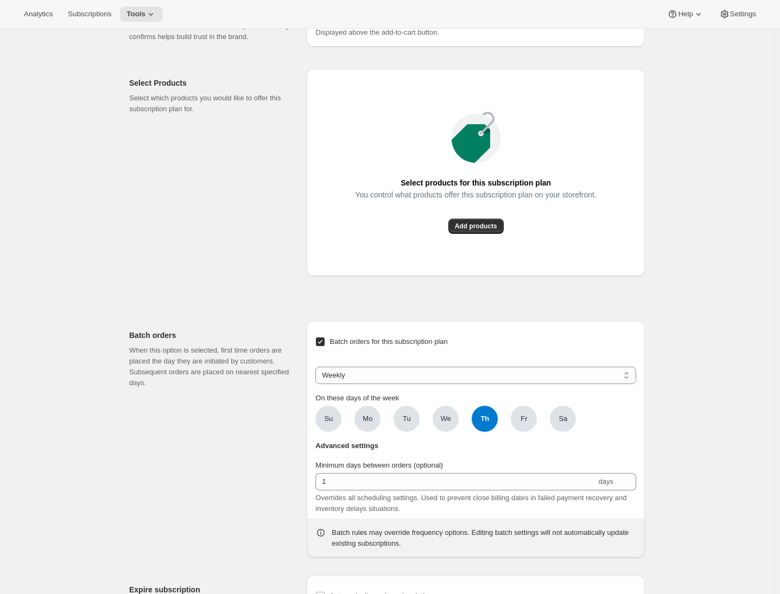
click at [517, 422] on div "Weekly Monthly Yearly Weekly On these days of the week Su Mo Tu We Th Th Fr Sa" at bounding box center [475, 399] width 321 height 65
click at [514, 384] on select "Weekly Monthly Yearly" at bounding box center [475, 375] width 321 height 17
click at [318, 384] on select "Weekly Monthly Yearly" at bounding box center [475, 375] width 321 height 17
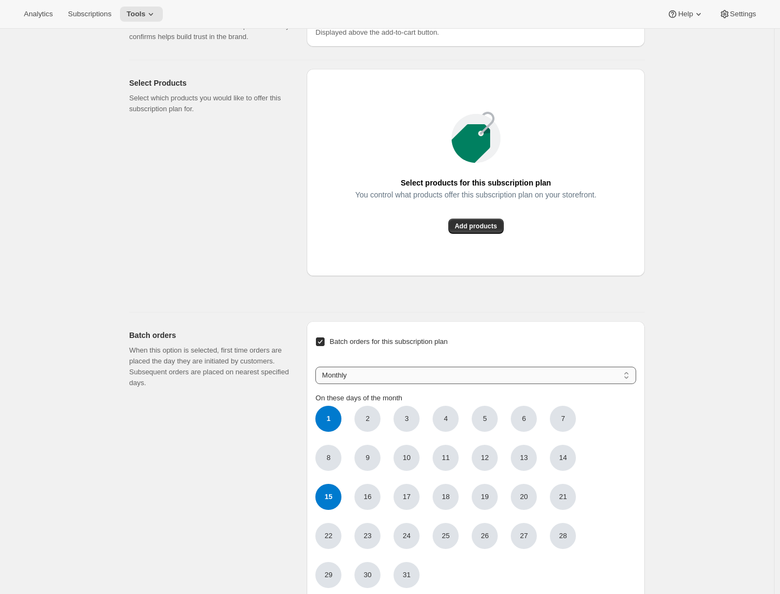
click at [437, 384] on select "Weekly Monthly Yearly" at bounding box center [475, 375] width 321 height 17
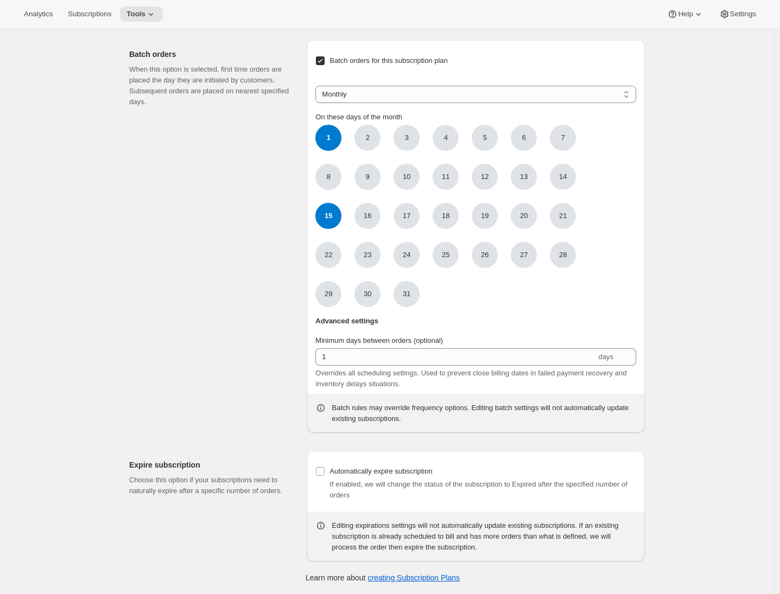
scroll to position [985, 0]
click at [330, 136] on span "1" at bounding box center [328, 138] width 26 height 26
click input "1" at bounding box center [0, 0] width 0 height 0
click at [443, 98] on select "Weekly Monthly Yearly" at bounding box center [475, 94] width 321 height 17
select select "WEEKDAY"
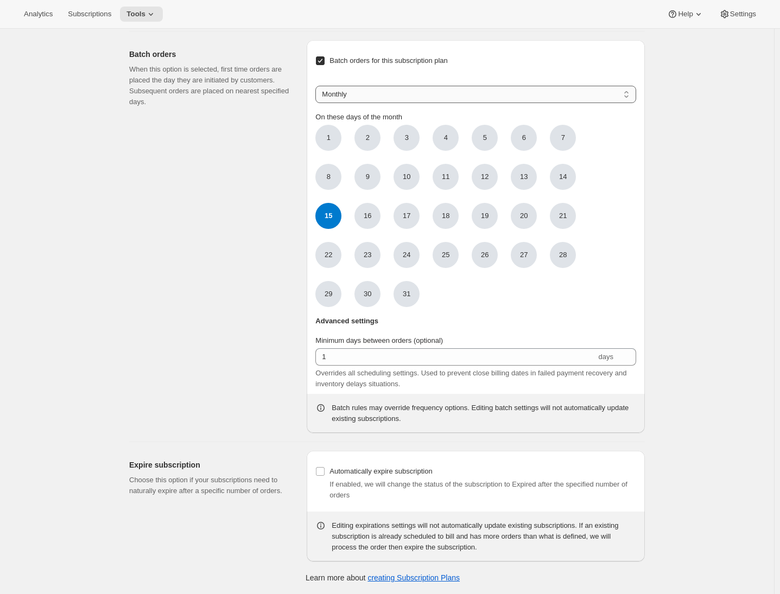
click at [318, 103] on select "Weekly Monthly Yearly" at bounding box center [475, 94] width 321 height 17
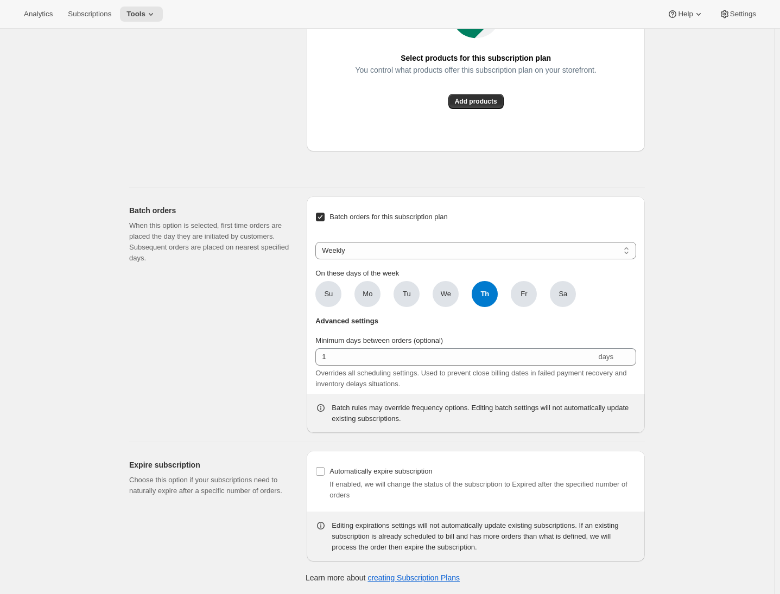
scroll to position [829, 0]
click at [450, 300] on span "We" at bounding box center [446, 294] width 26 height 26
click at [0, 0] on input "We" at bounding box center [0, 0] width 0 height 0
click at [458, 303] on label "We" at bounding box center [446, 294] width 26 height 26
click at [0, 0] on input "We" at bounding box center [0, 0] width 0 height 0
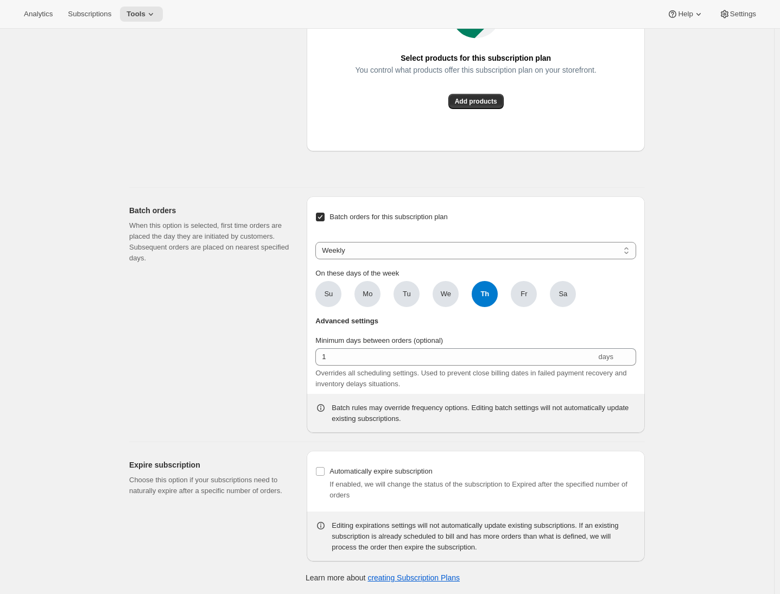
checkbox input "false"
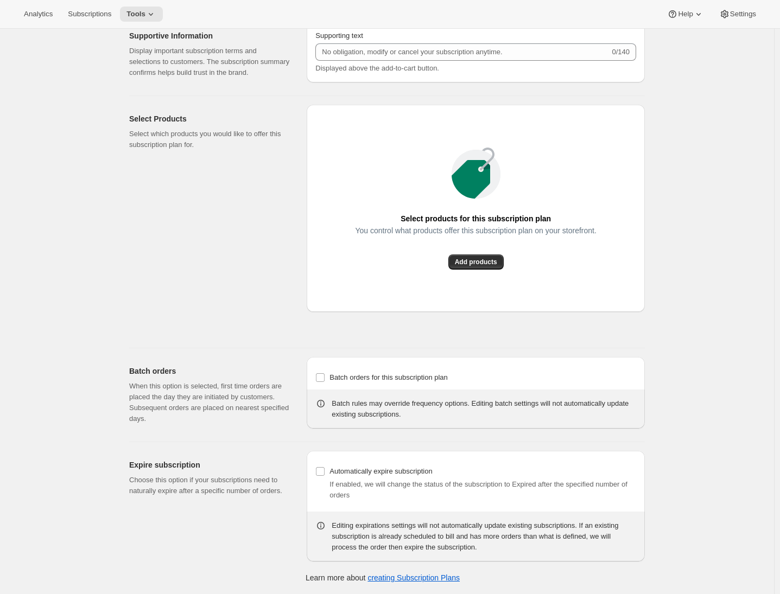
scroll to position [0, 0]
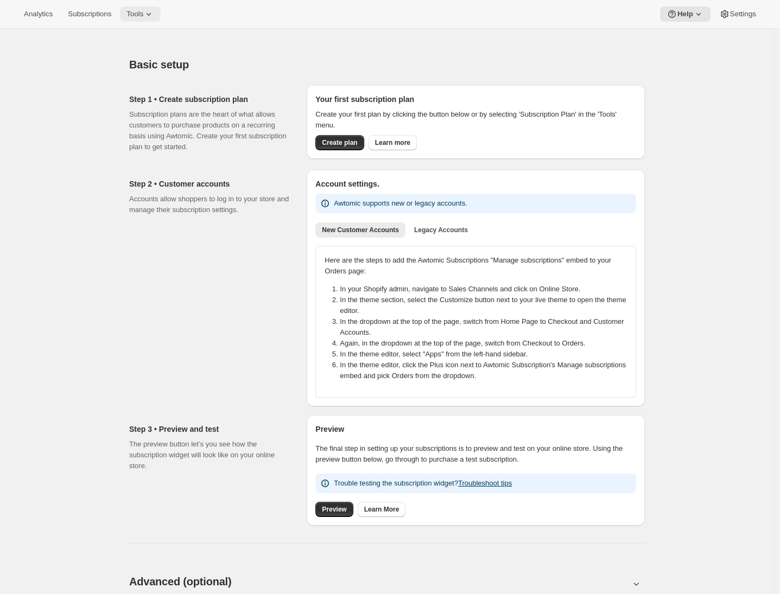
click at [151, 15] on icon at bounding box center [148, 14] width 11 height 11
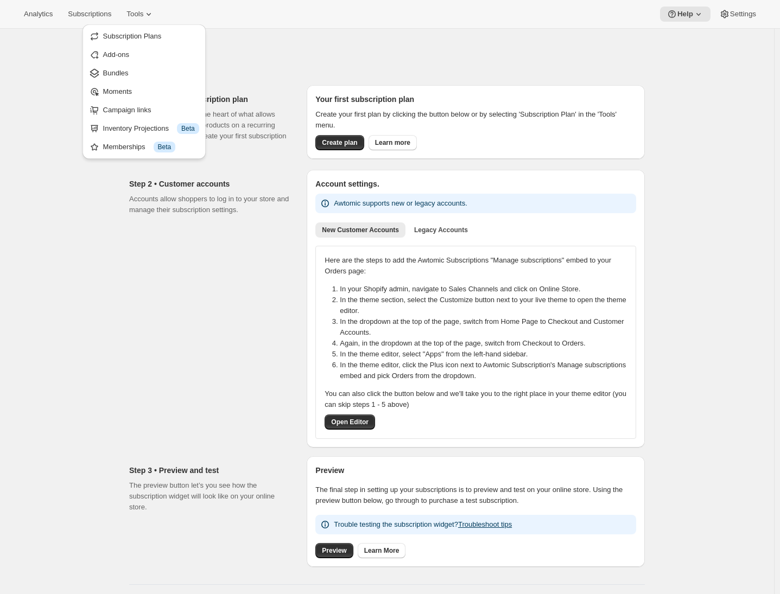
click at [140, 71] on span "Bundles" at bounding box center [151, 73] width 96 height 11
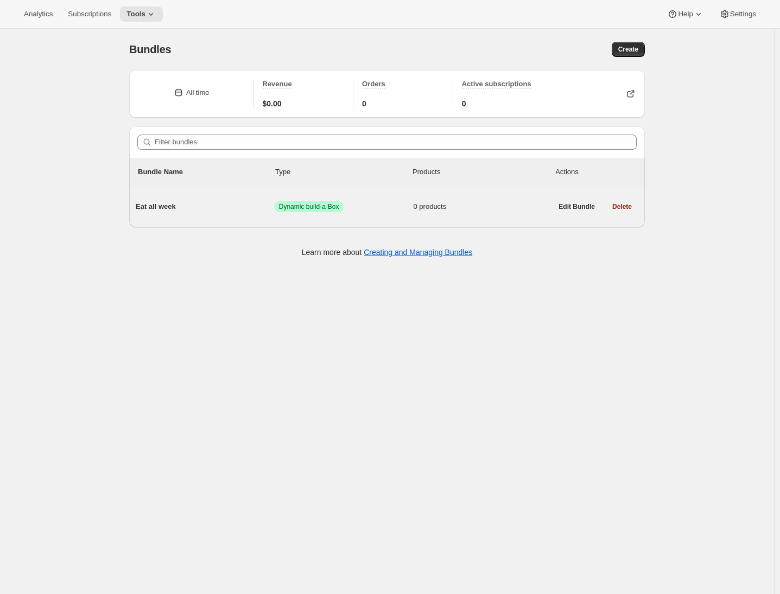
click at [192, 208] on span "Eat all week" at bounding box center [205, 206] width 139 height 11
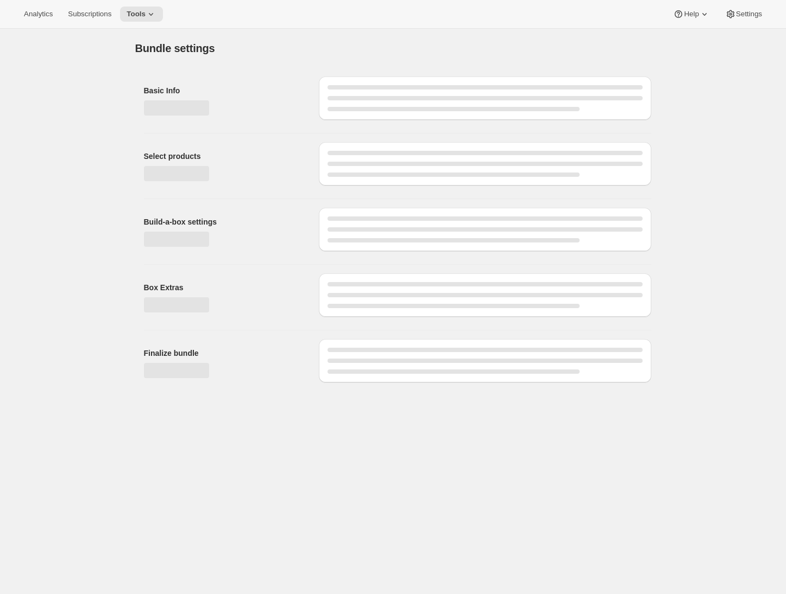
type input "Eat all week"
radio input "true"
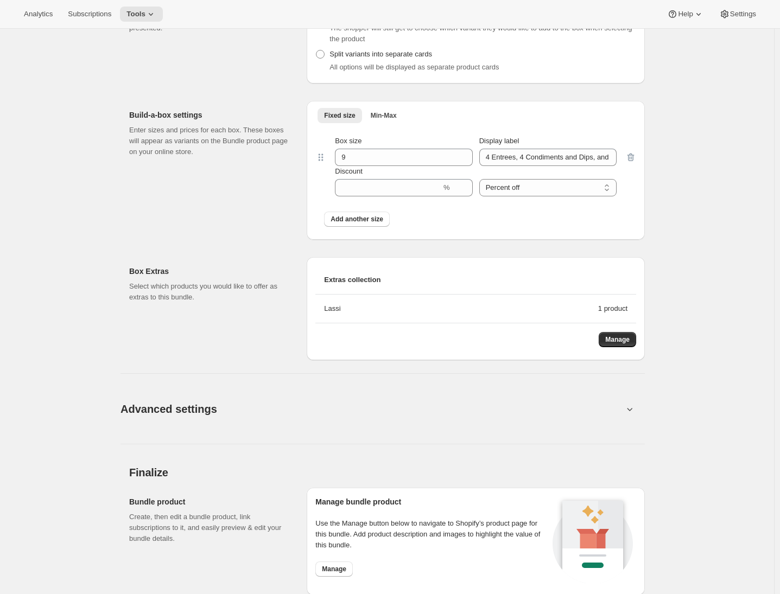
scroll to position [760, 0]
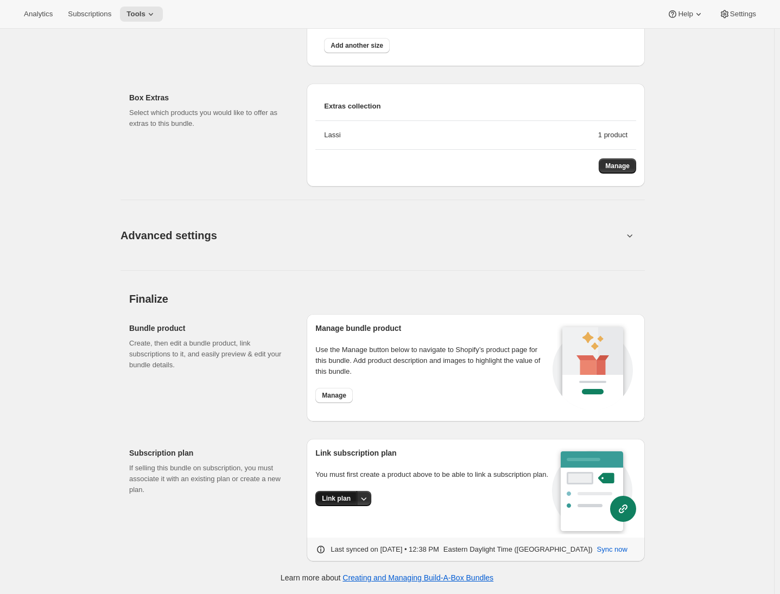
click at [340, 503] on span "Link plan" at bounding box center [336, 499] width 29 height 9
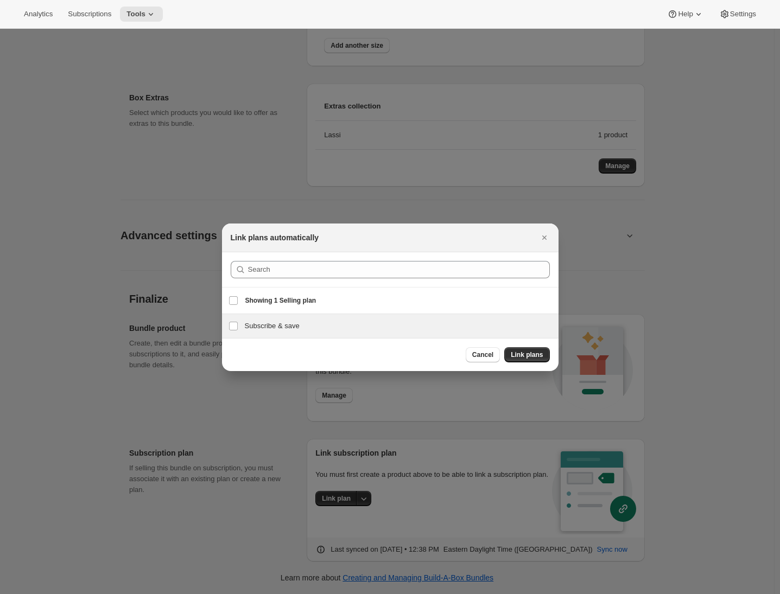
click at [289, 325] on h3 "Subscribe & save" at bounding box center [398, 326] width 307 height 11
checkbox input "true"
click at [476, 356] on span "Cancel" at bounding box center [482, 355] width 21 height 9
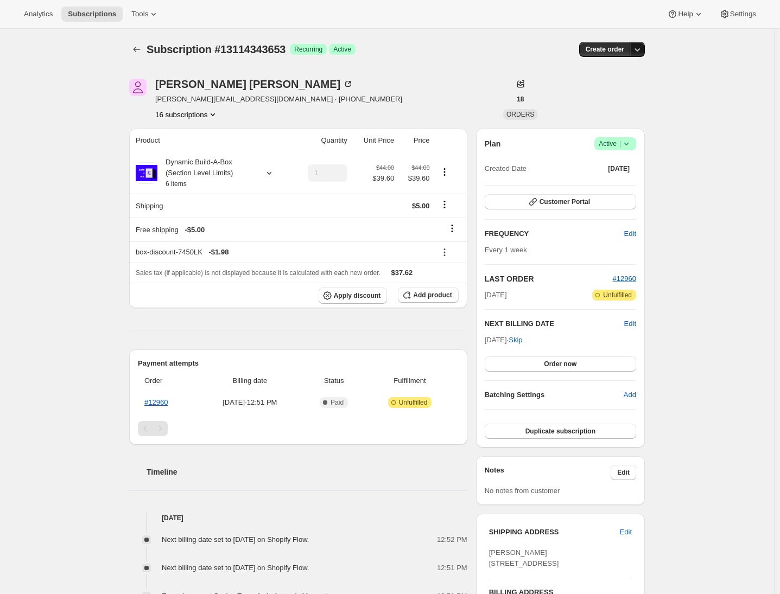
click at [643, 51] on icon "button" at bounding box center [637, 49] width 11 height 11
click at [617, 94] on span "Create custom one-time order" at bounding box center [595, 90] width 94 height 11
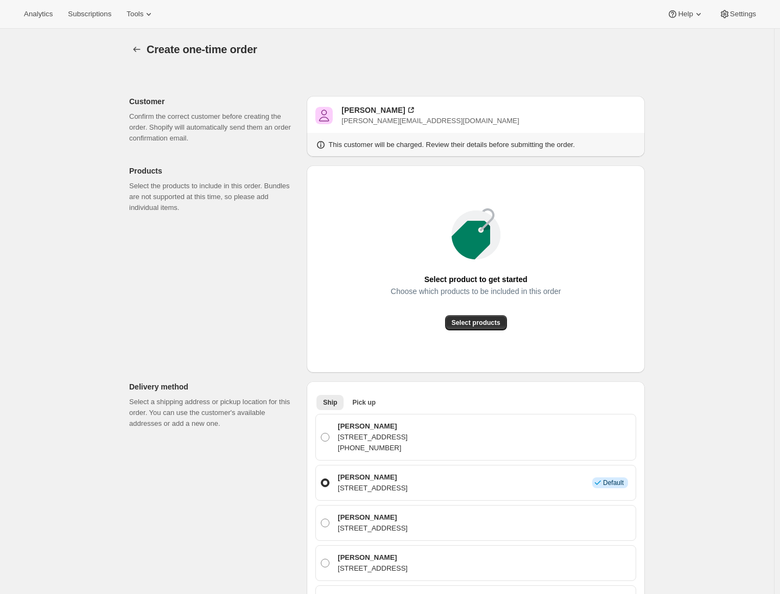
scroll to position [49, 0]
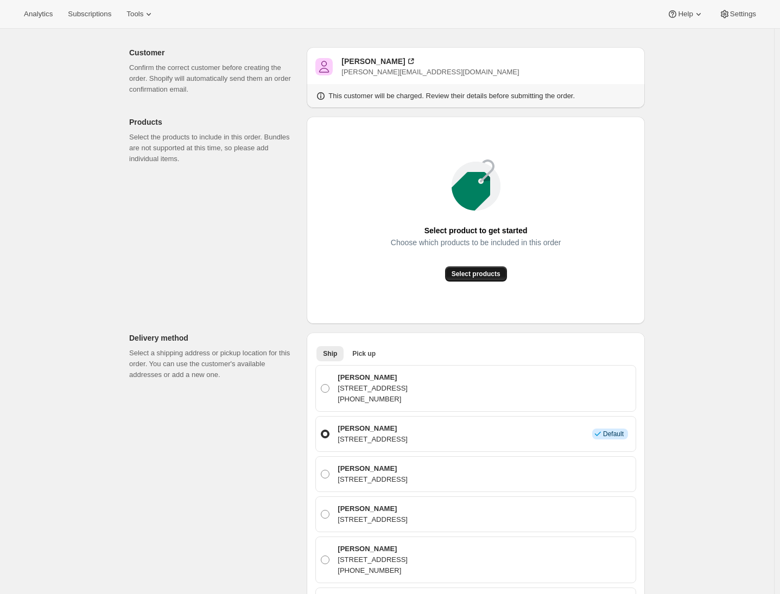
click at [478, 275] on span "Select products" at bounding box center [476, 274] width 49 height 9
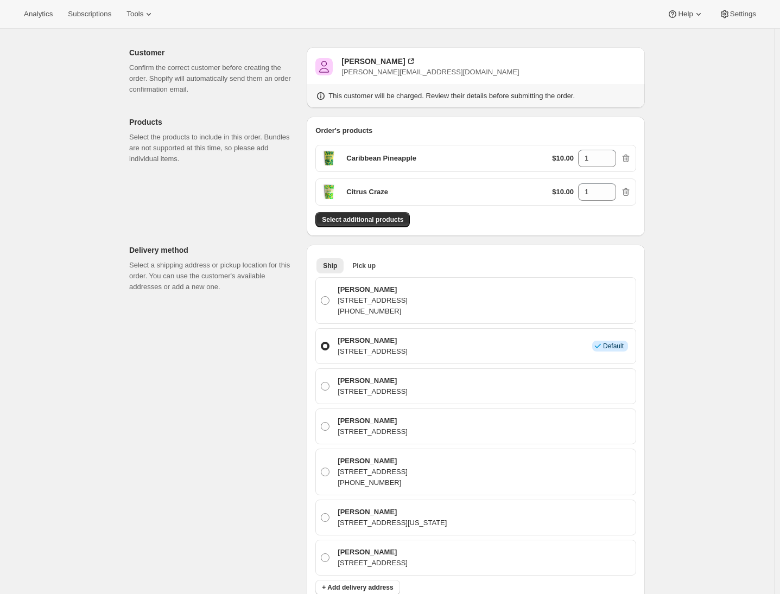
scroll to position [207, 0]
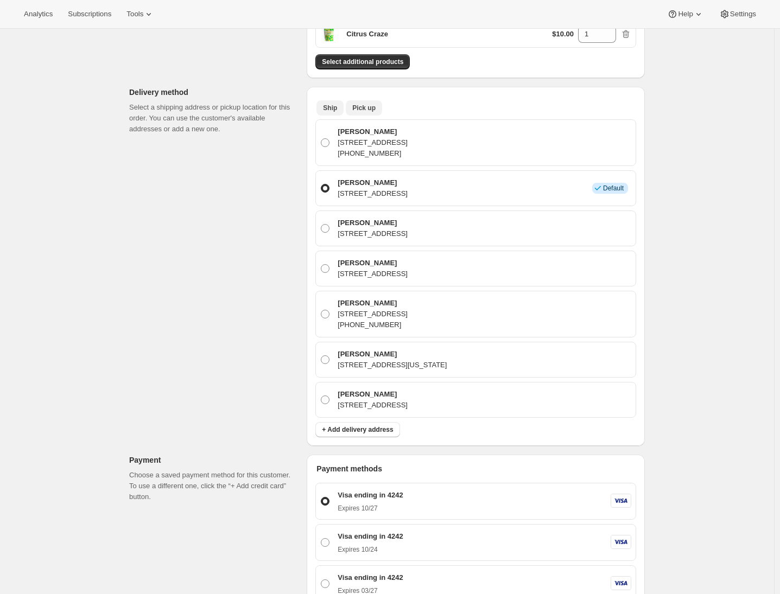
click at [365, 106] on span "Pick up" at bounding box center [363, 108] width 23 height 9
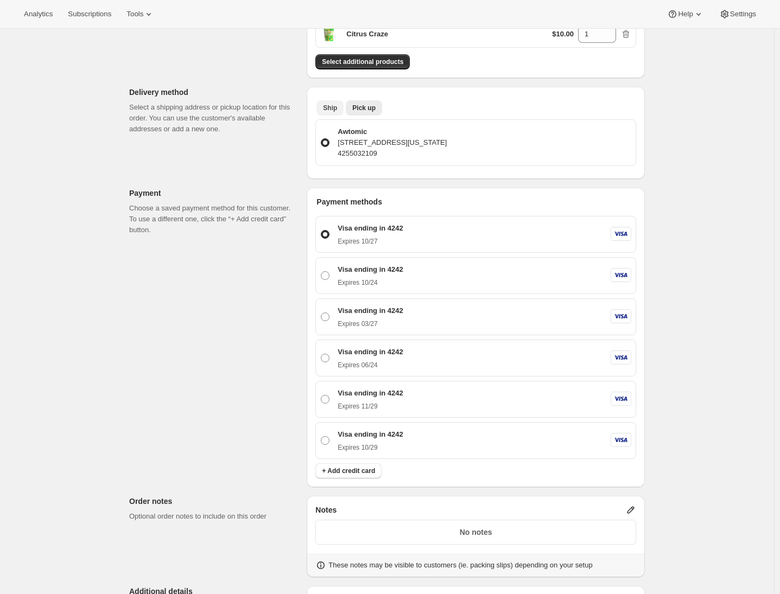
click at [330, 108] on span "Ship" at bounding box center [330, 108] width 14 height 9
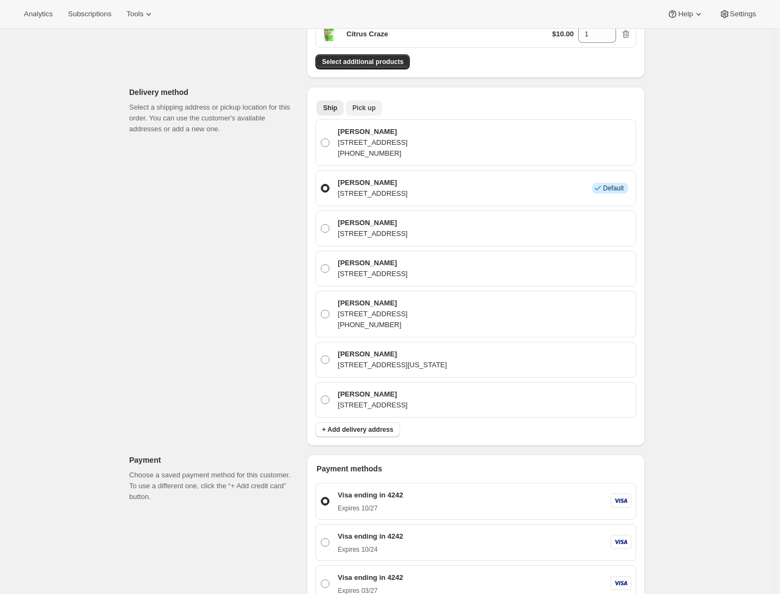
click at [370, 110] on span "Pick up" at bounding box center [363, 108] width 23 height 9
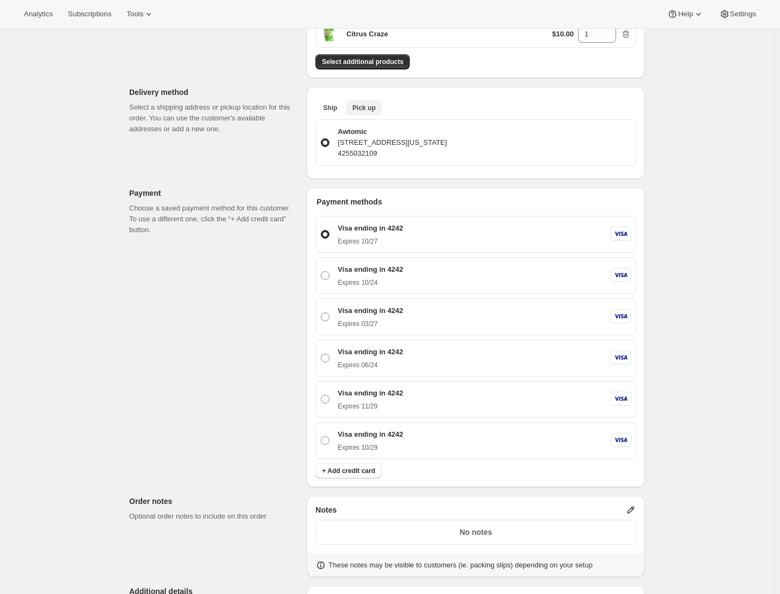
scroll to position [365, 0]
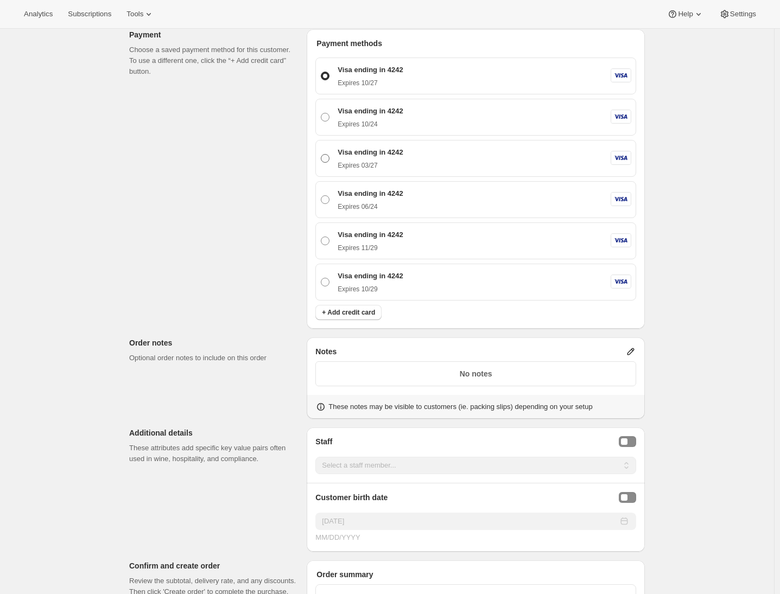
click at [353, 152] on p "Visa ending in 4242" at bounding box center [370, 152] width 65 height 11
click at [321, 154] on input "Visa ending in 4242 Expires 03/27" at bounding box center [321, 154] width 1 height 1
radio input "true"
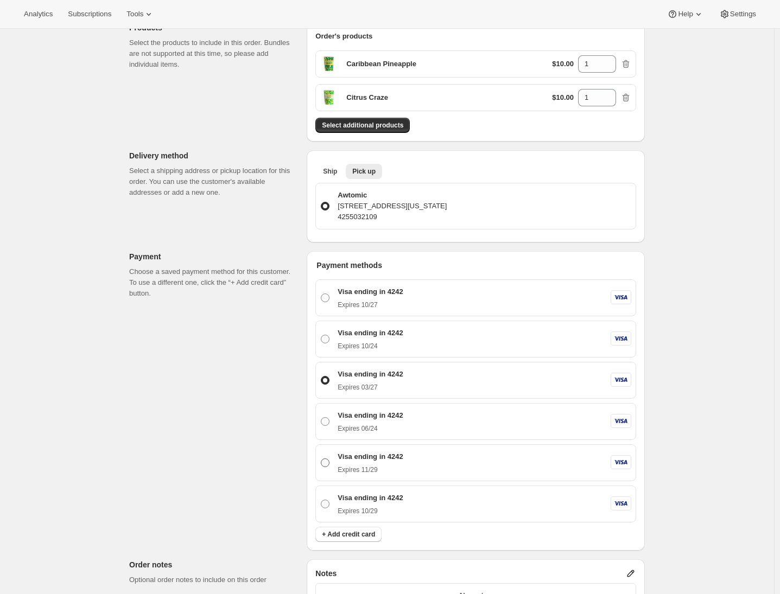
scroll to position [0, 0]
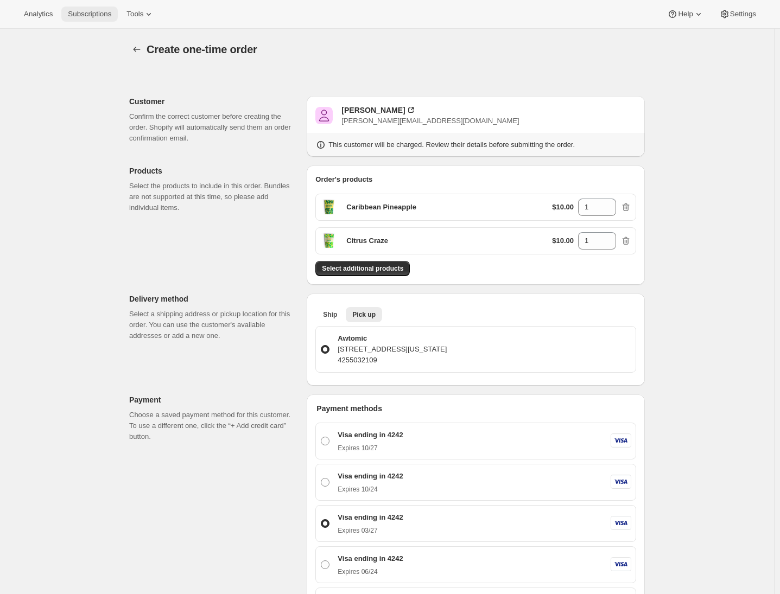
click at [93, 15] on span "Subscriptions" at bounding box center [89, 14] width 43 height 9
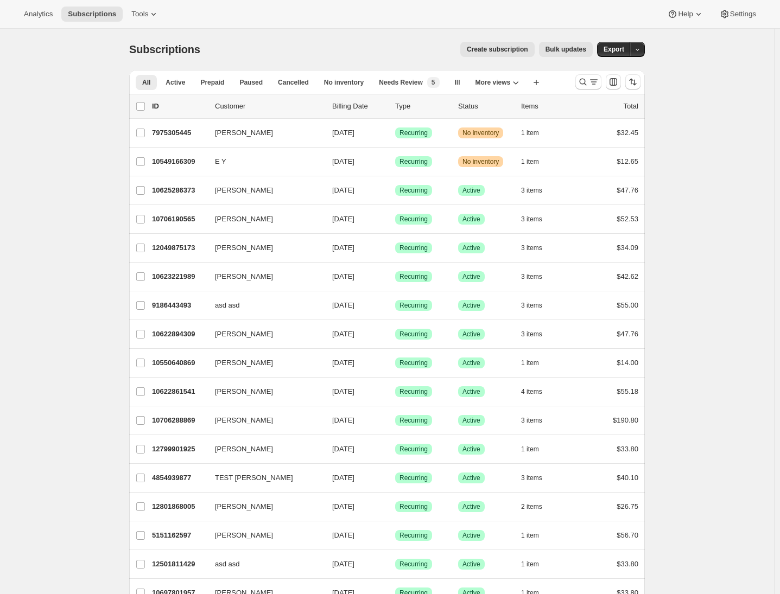
click at [412, 63] on div "Subscriptions. This page is ready Subscriptions Create subscription Bulk update…" at bounding box center [387, 49] width 516 height 41
click at [490, 50] on span "Create subscription" at bounding box center [497, 49] width 61 height 9
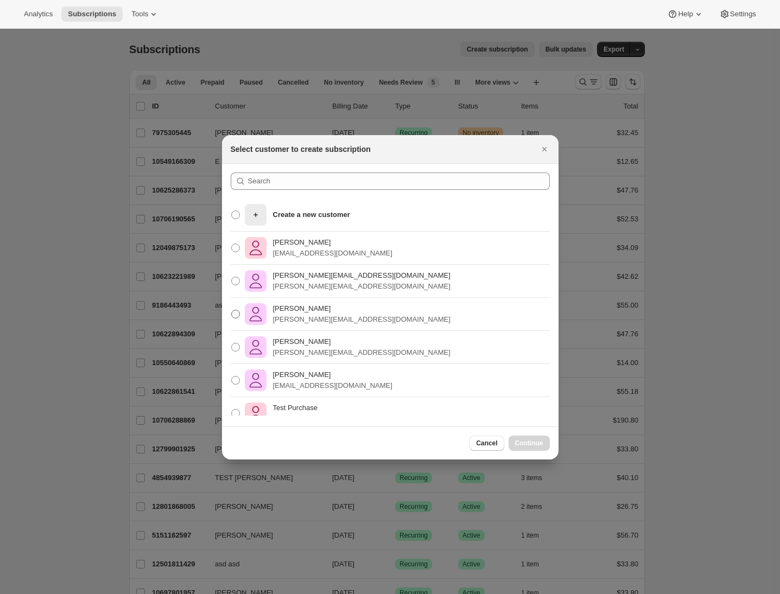
click at [298, 307] on p "Adrian Andrade" at bounding box center [362, 308] width 178 height 11
click at [232, 310] on input "Adrian Andrade adrian+apothercary@awtomatic.app" at bounding box center [231, 310] width 1 height 1
radio input "true"
click at [527, 442] on span "Continue" at bounding box center [529, 443] width 28 height 9
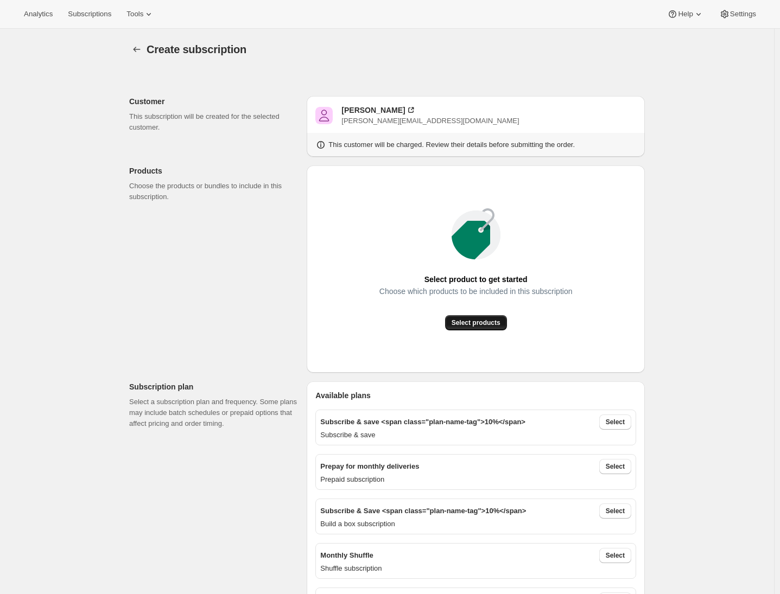
click at [467, 328] on button "Select products" at bounding box center [476, 322] width 62 height 15
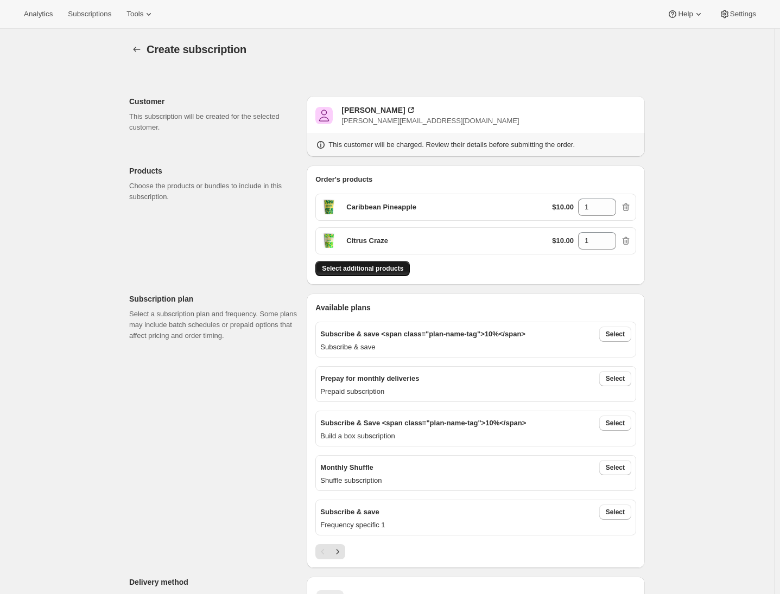
scroll to position [170, 0]
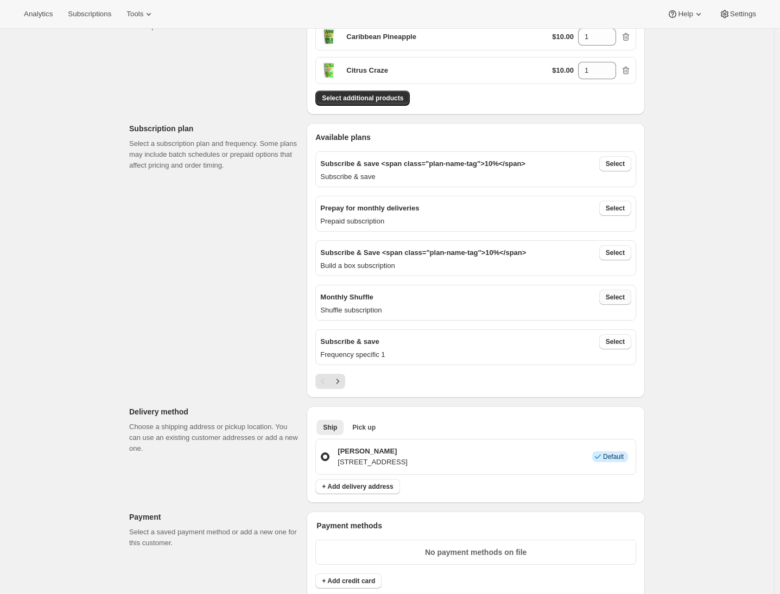
click at [618, 291] on button "Select" at bounding box center [615, 297] width 32 height 15
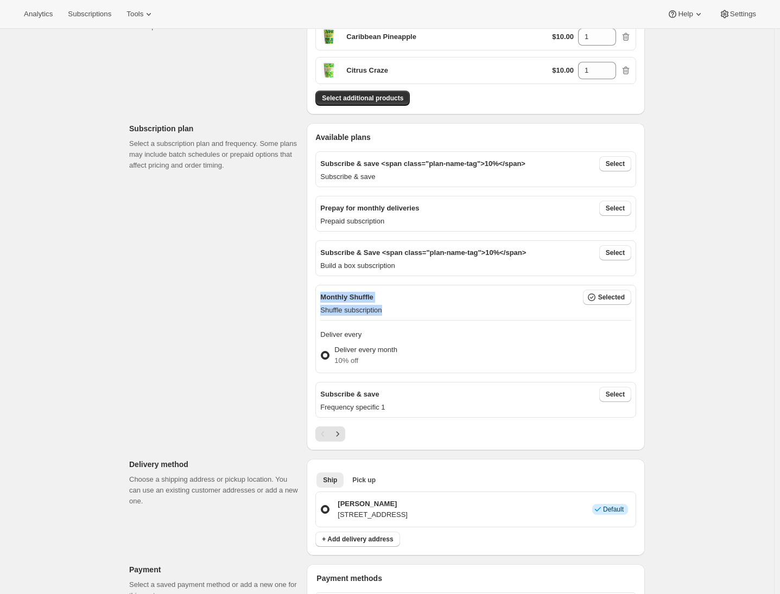
drag, startPoint x: 324, startPoint y: 297, endPoint x: 408, endPoint y: 318, distance: 86.6
click at [408, 318] on div "Monthly Shuffle Selected Shuffle subscription Deliver every Deliver every month…" at bounding box center [475, 329] width 321 height 88
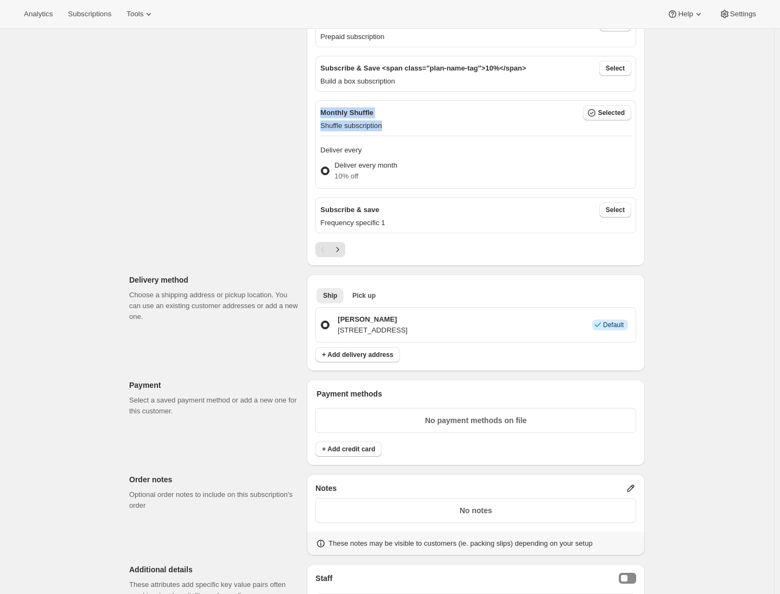
scroll to position [425, 0]
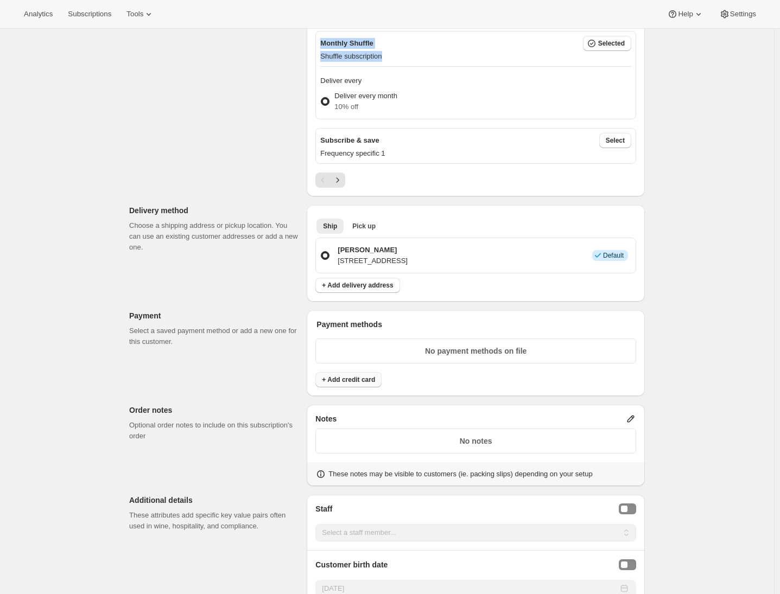
click at [358, 378] on span "+ Add credit card" at bounding box center [348, 380] width 53 height 9
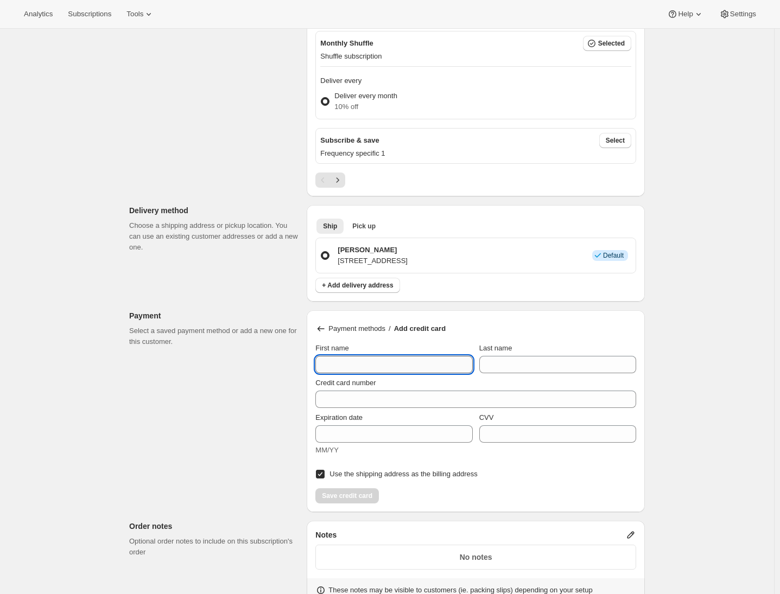
click at [349, 359] on input "First name" at bounding box center [393, 364] width 157 height 17
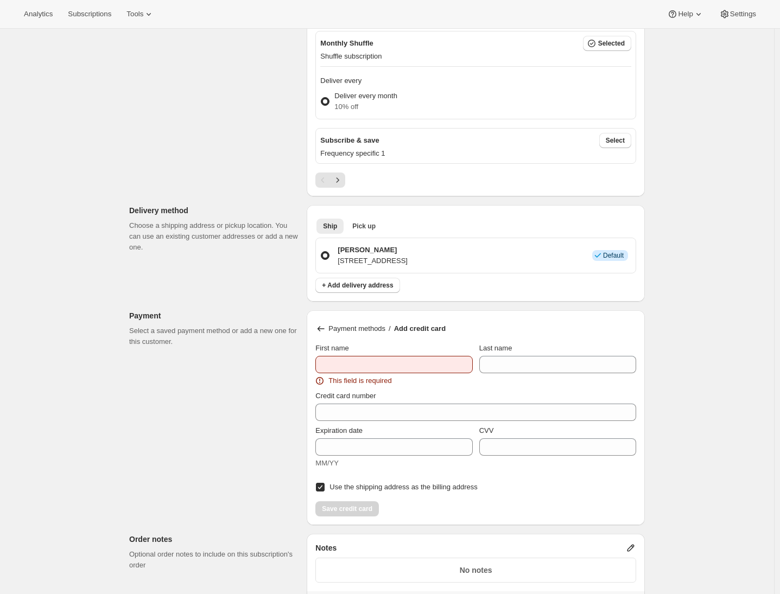
click at [323, 328] on icon at bounding box center [320, 329] width 11 height 11
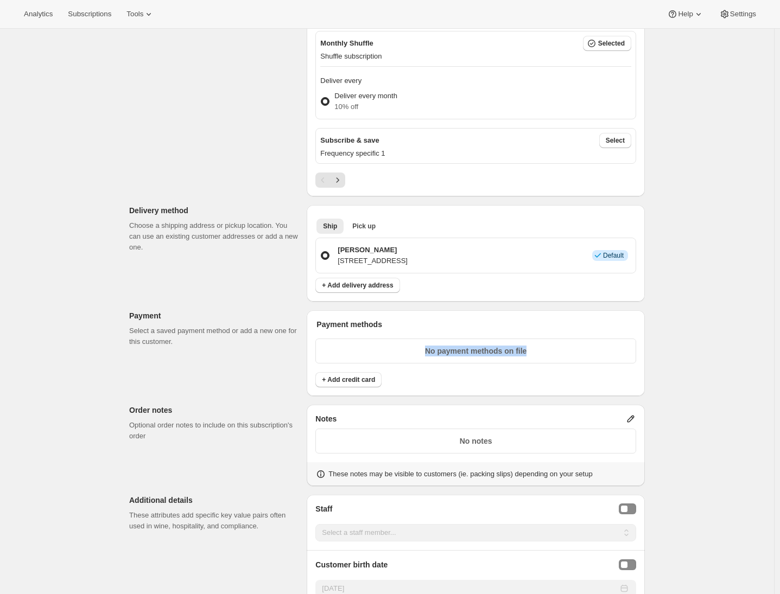
drag, startPoint x: 556, startPoint y: 353, endPoint x: 387, endPoint y: 369, distance: 170.1
click at [406, 349] on p "No payment methods on file" at bounding box center [475, 351] width 307 height 11
click at [382, 373] on button "+ Add credit card" at bounding box center [348, 379] width 66 height 15
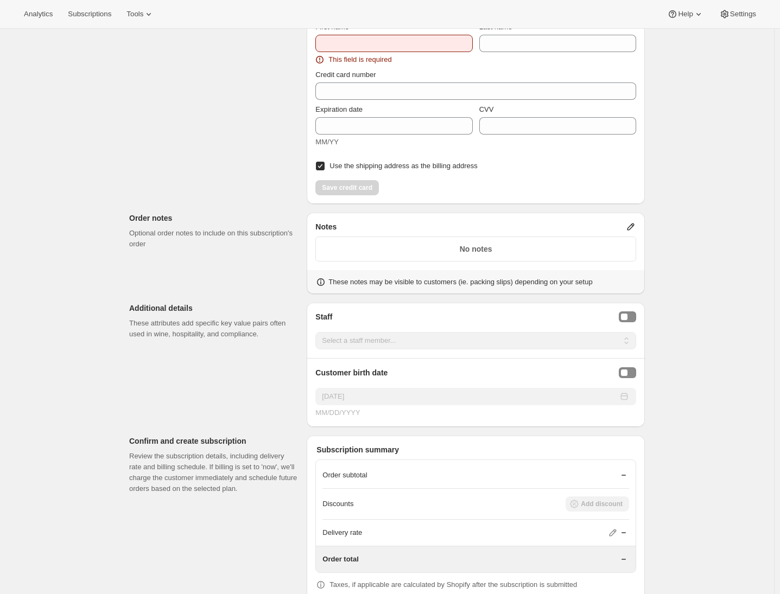
scroll to position [907, 0]
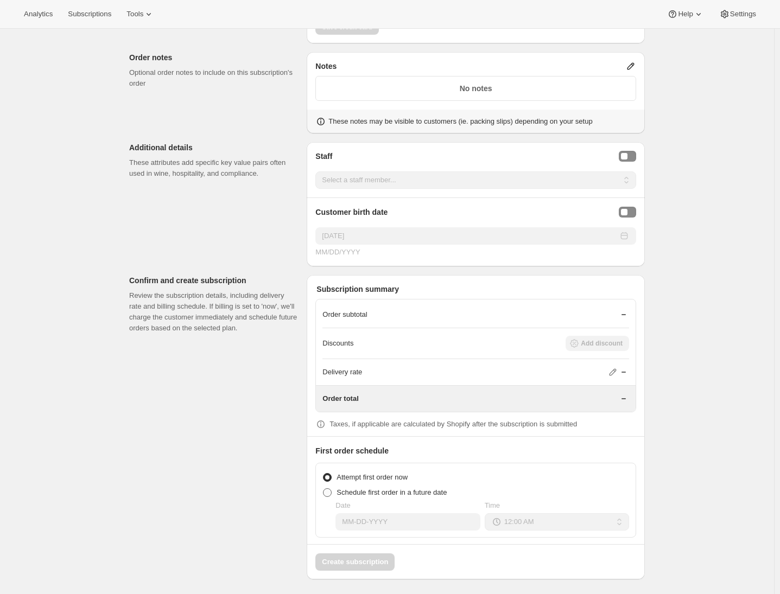
click at [377, 494] on span "Schedule first order in a future date" at bounding box center [392, 493] width 110 height 11
click at [324, 489] on input "Schedule first order in a future date" at bounding box center [323, 489] width 1 height 1
radio input "true"
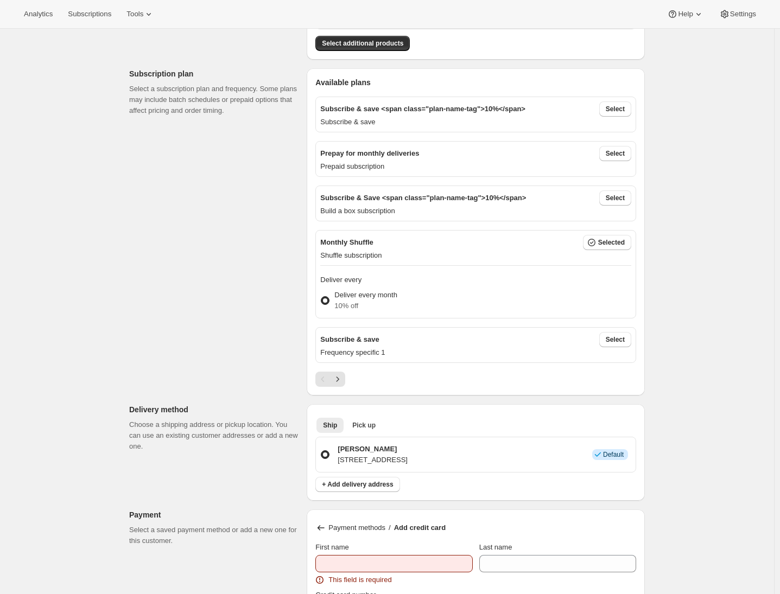
scroll to position [0, 0]
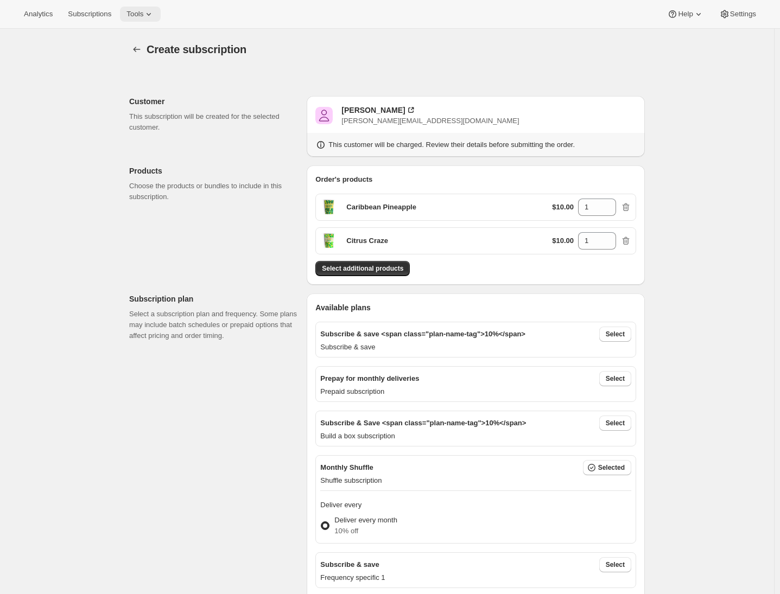
click at [149, 20] on button "Tools" at bounding box center [140, 14] width 41 height 15
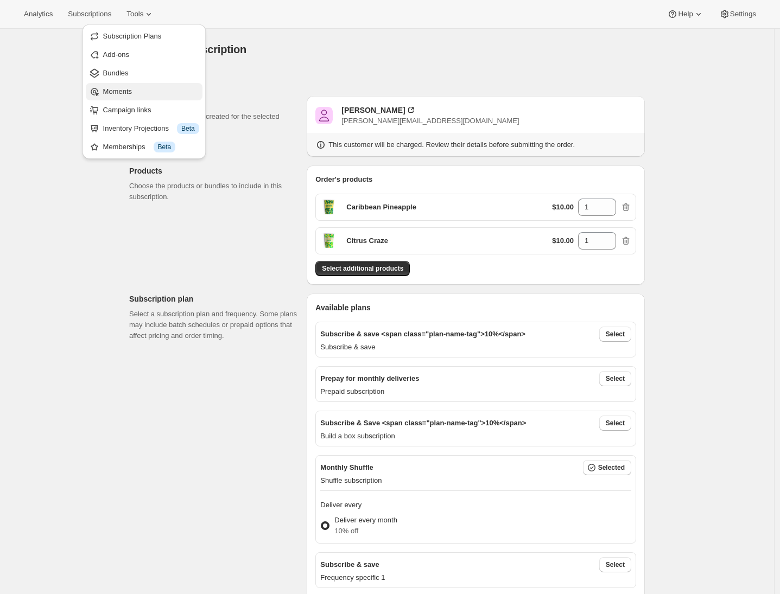
click at [135, 94] on span "Moments" at bounding box center [151, 91] width 96 height 11
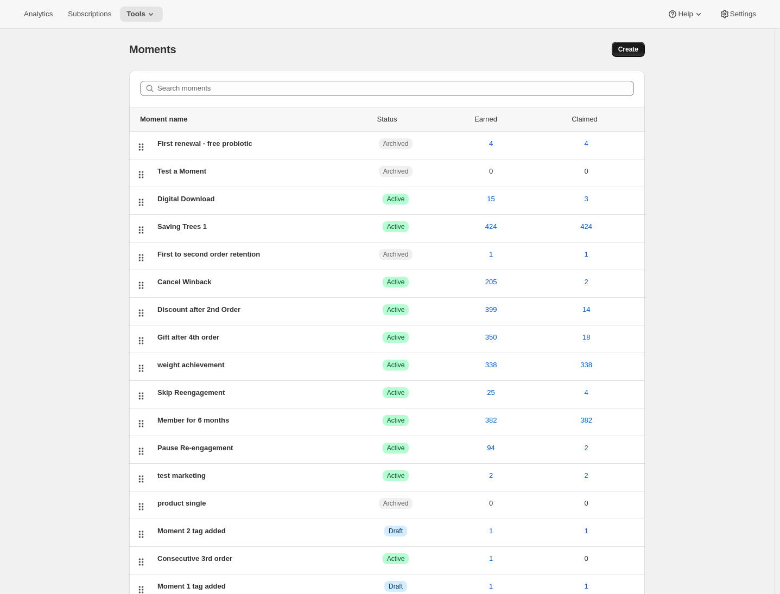
click at [626, 48] on span "Create" at bounding box center [628, 49] width 20 height 9
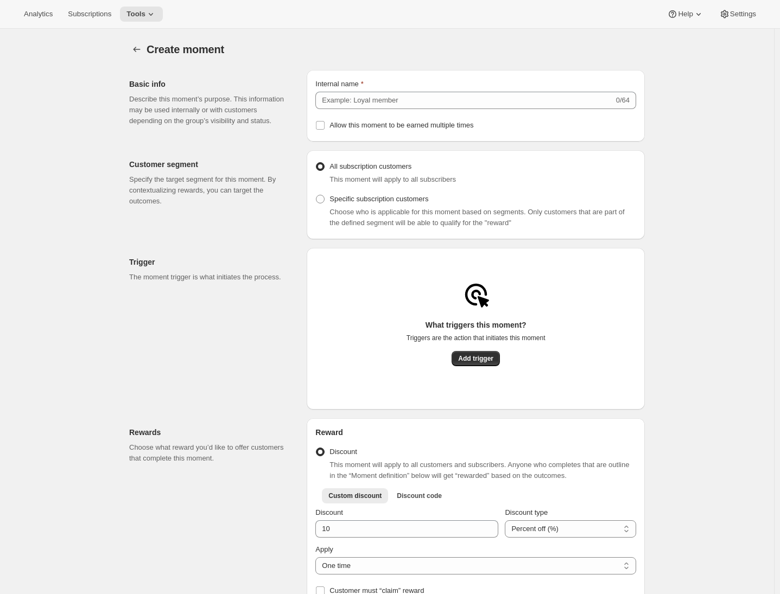
click at [242, 283] on p "The moment trigger is what initiates the process." at bounding box center [209, 277] width 160 height 11
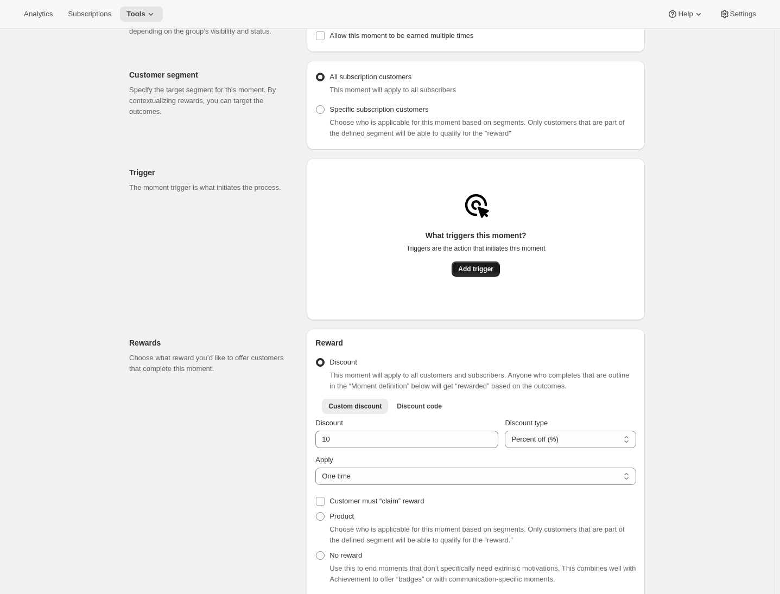
click at [474, 274] on span "Add trigger" at bounding box center [475, 269] width 35 height 9
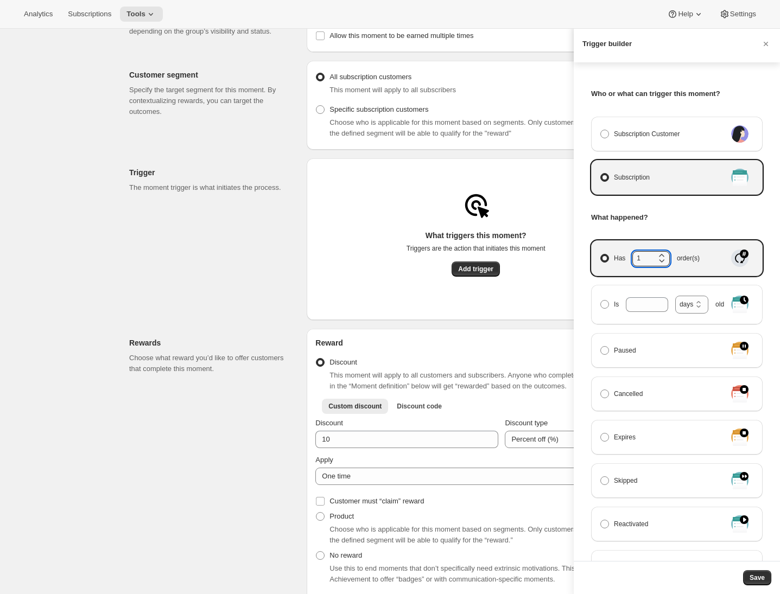
click at [662, 255] on icon "Manage moment triggers" at bounding box center [661, 260] width 11 height 11
click at [601, 255] on input "Has 1 order(s)" at bounding box center [600, 254] width 1 height 1
click at [662, 255] on icon "Manage moment triggers" at bounding box center [661, 260] width 11 height 11
click at [601, 255] on input "Has 1 order(s)" at bounding box center [600, 254] width 1 height 1
click at [660, 254] on icon "Manage moment triggers" at bounding box center [661, 255] width 5 height 3
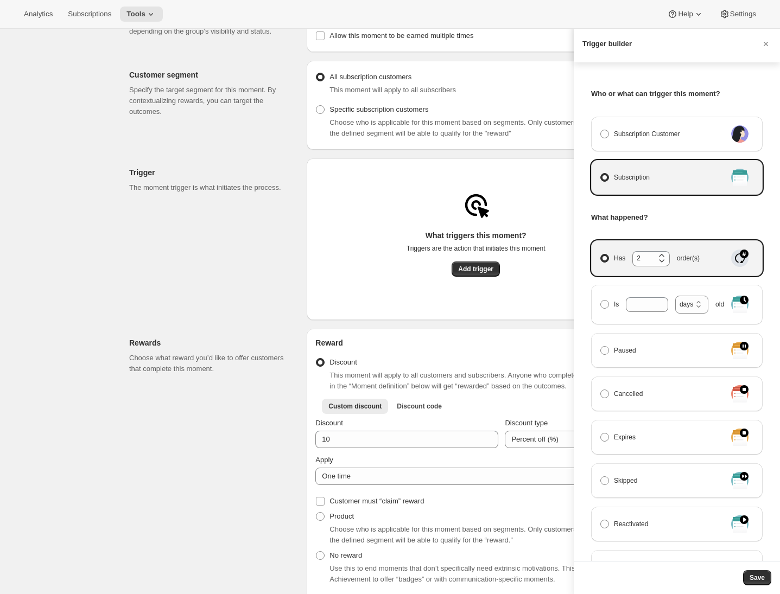
click at [601, 254] on input "Has 2 order(s)" at bounding box center [600, 254] width 1 height 1
click at [660, 254] on icon "Manage moment triggers" at bounding box center [661, 255] width 5 height 3
click at [601, 254] on input "Has 3 order(s)" at bounding box center [600, 254] width 1 height 1
type input "4"
click at [607, 306] on span "Manage moment triggers" at bounding box center [604, 304] width 9 height 9
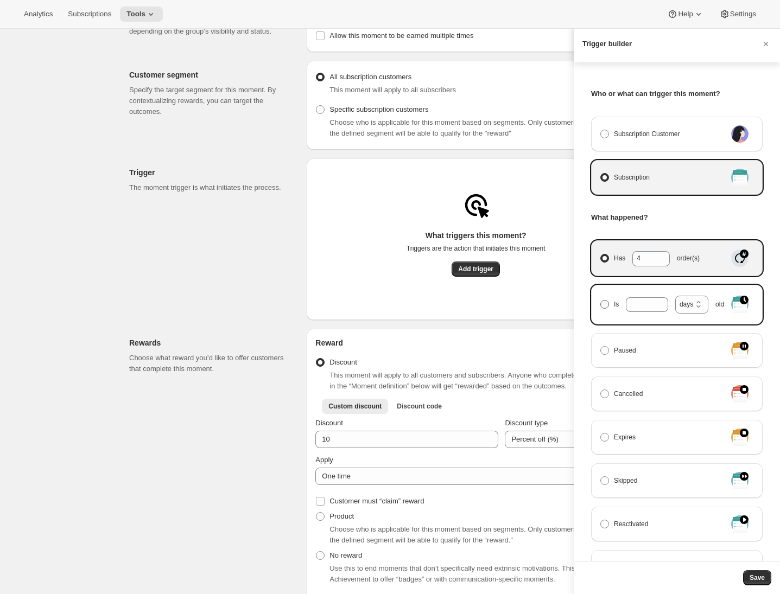
click at [601, 301] on input "Is days weeks months years days old" at bounding box center [600, 300] width 1 height 1
radio input "true"
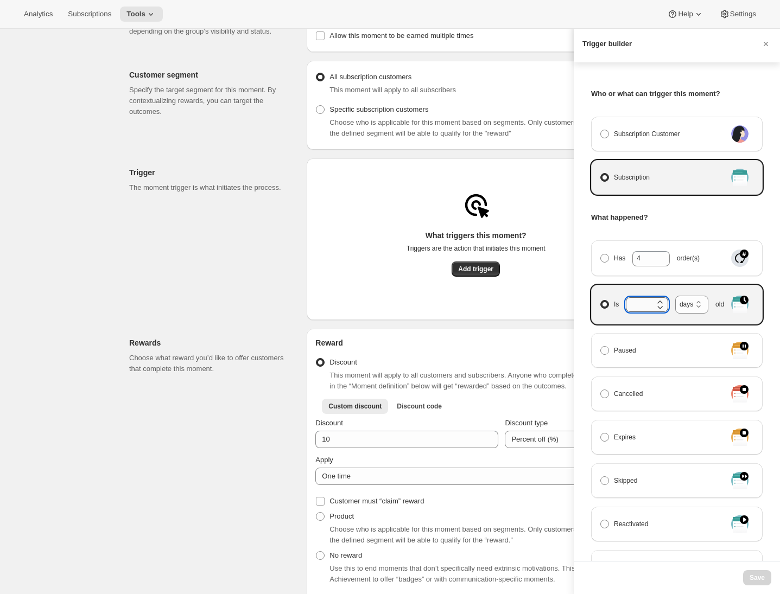
click at [634, 304] on input "Is days weeks months years days old" at bounding box center [639, 305] width 26 height 14
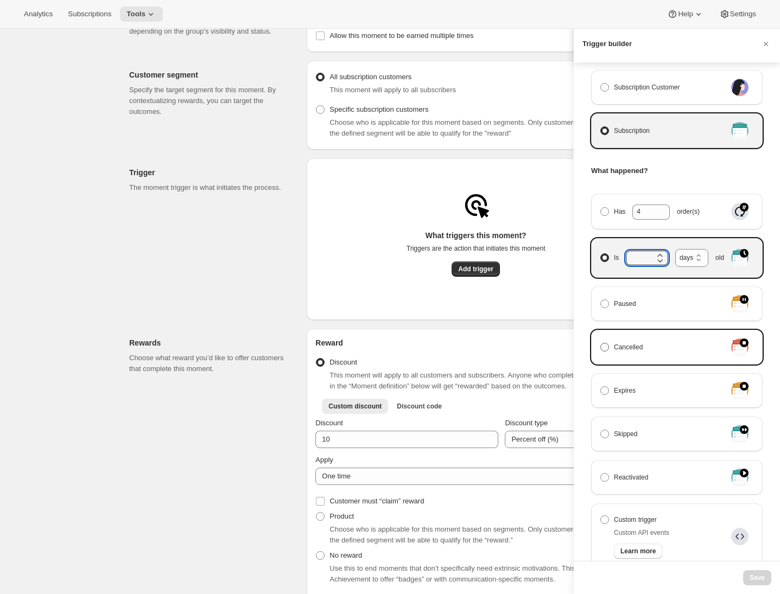
scroll to position [98, 0]
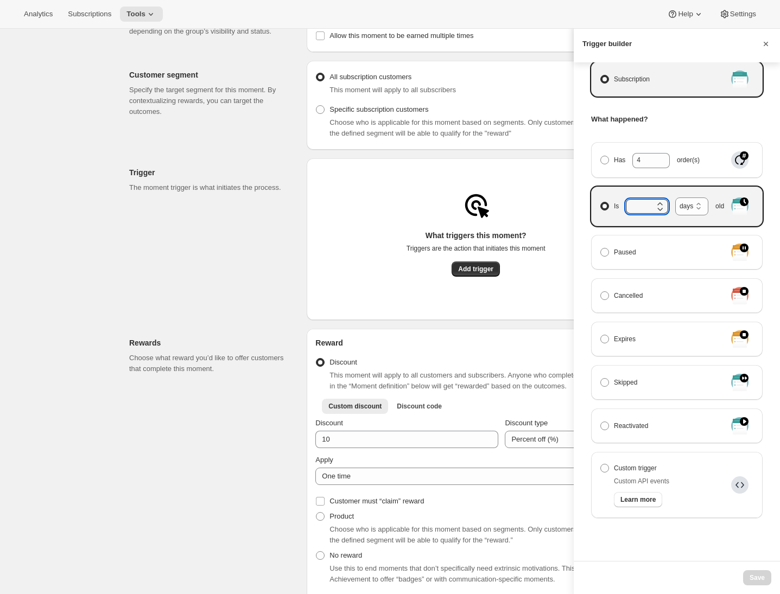
click at [766, 39] on icon "Cancel" at bounding box center [766, 44] width 11 height 11
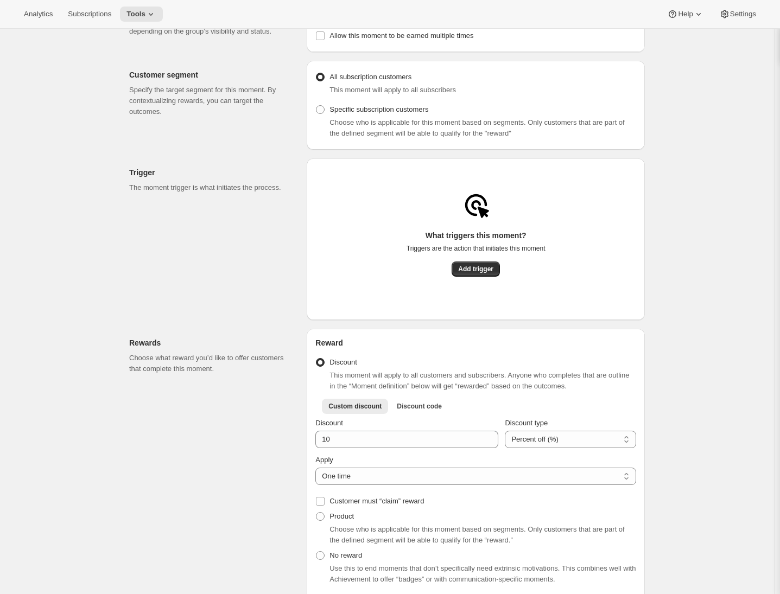
scroll to position [0, 0]
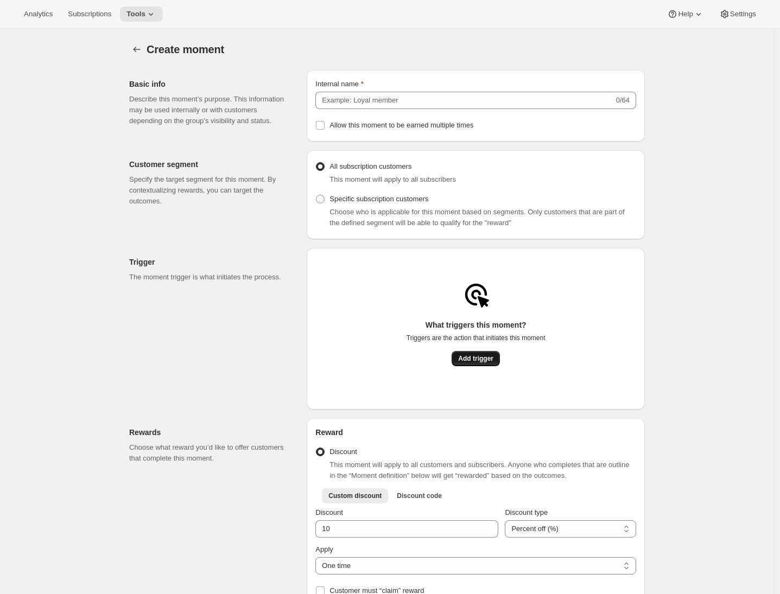
click at [478, 361] on span "Add trigger" at bounding box center [475, 359] width 35 height 9
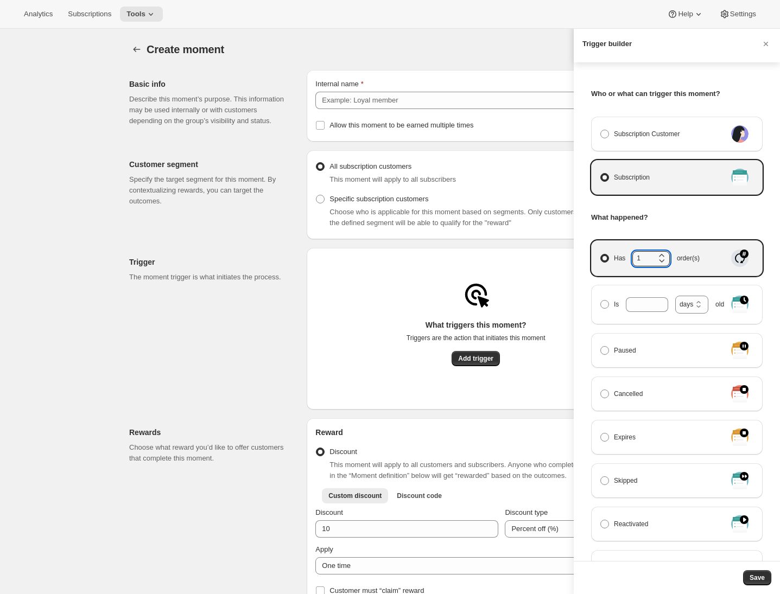
click at [663, 255] on icon "Manage moment triggers" at bounding box center [661, 260] width 11 height 11
click at [601, 255] on input "Has 1 order(s)" at bounding box center [600, 254] width 1 height 1
click at [663, 255] on icon "Manage moment triggers" at bounding box center [661, 260] width 11 height 11
click at [601, 255] on input "Has 1 order(s)" at bounding box center [600, 254] width 1 height 1
click at [660, 254] on icon "Manage moment triggers" at bounding box center [661, 255] width 11 height 11
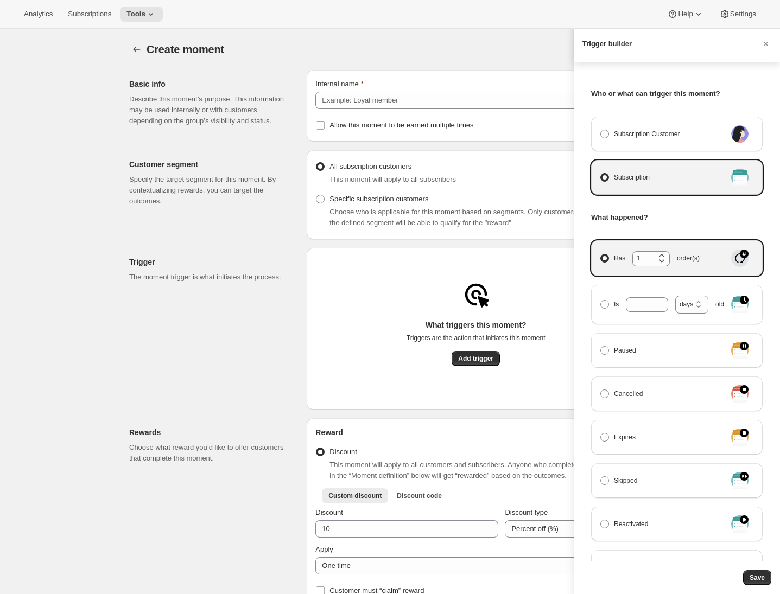
click at [601, 254] on input "Has 1 order(s)" at bounding box center [600, 254] width 1 height 1
click at [660, 254] on icon "Manage moment triggers" at bounding box center [661, 255] width 11 height 11
click at [601, 254] on input "Has 2 order(s)" at bounding box center [600, 254] width 1 height 1
type input "3"
click at [754, 572] on button "Save" at bounding box center [757, 578] width 28 height 15
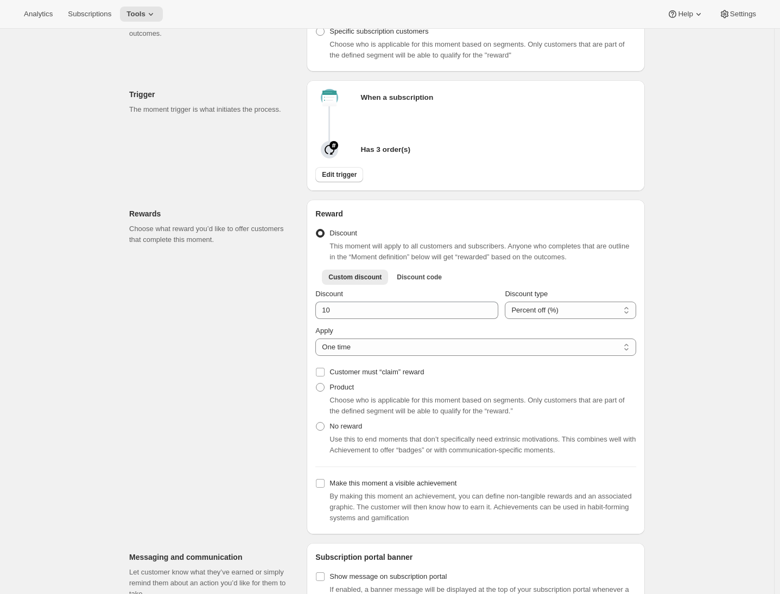
scroll to position [218, 0]
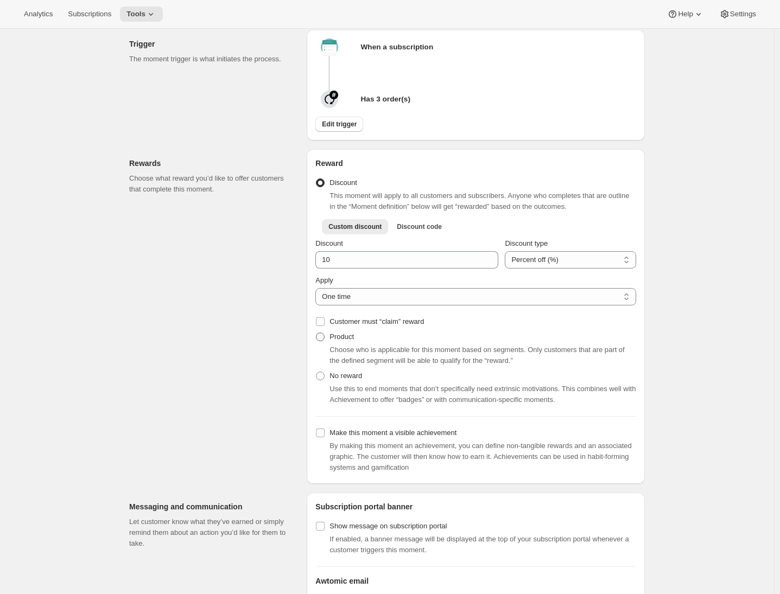
click at [330, 345] on label "Product" at bounding box center [334, 337] width 39 height 15
click at [317, 333] on input "Product" at bounding box center [316, 333] width 1 height 1
radio input "true"
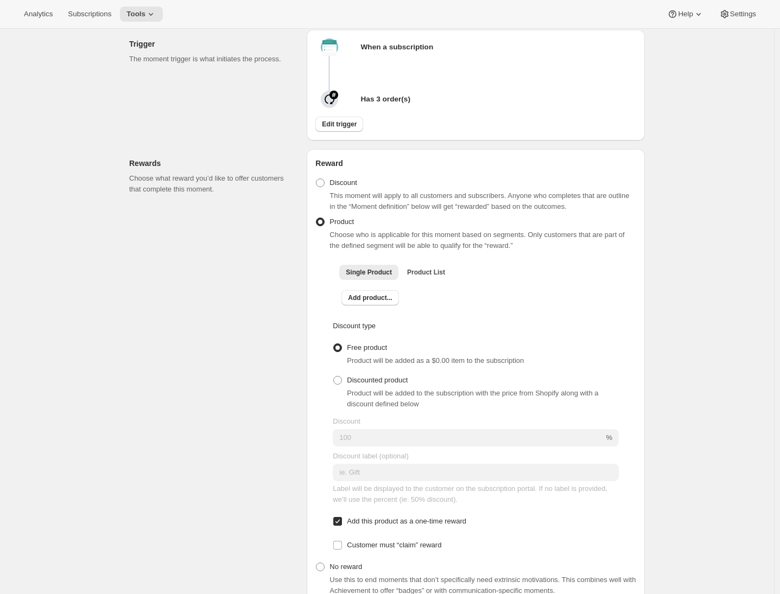
scroll to position [370, 0]
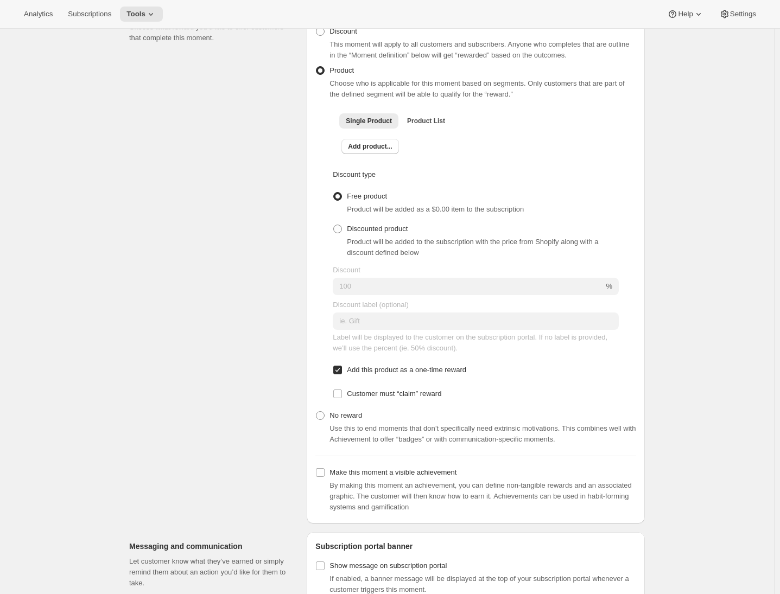
click at [325, 420] on span at bounding box center [320, 416] width 9 height 9
click at [317, 412] on input "No reward" at bounding box center [316, 412] width 1 height 1
radio input "true"
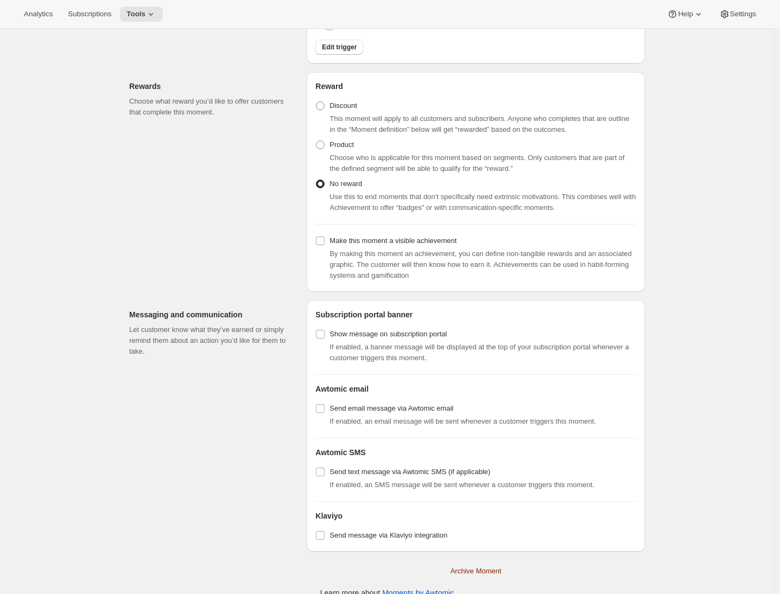
scroll to position [166, 0]
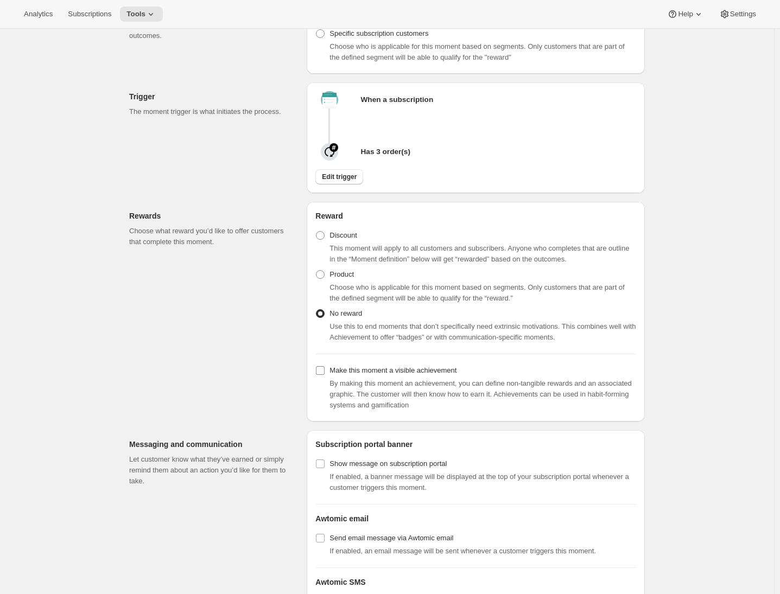
click at [322, 375] on input "Make this moment a visible achievement" at bounding box center [320, 370] width 9 height 9
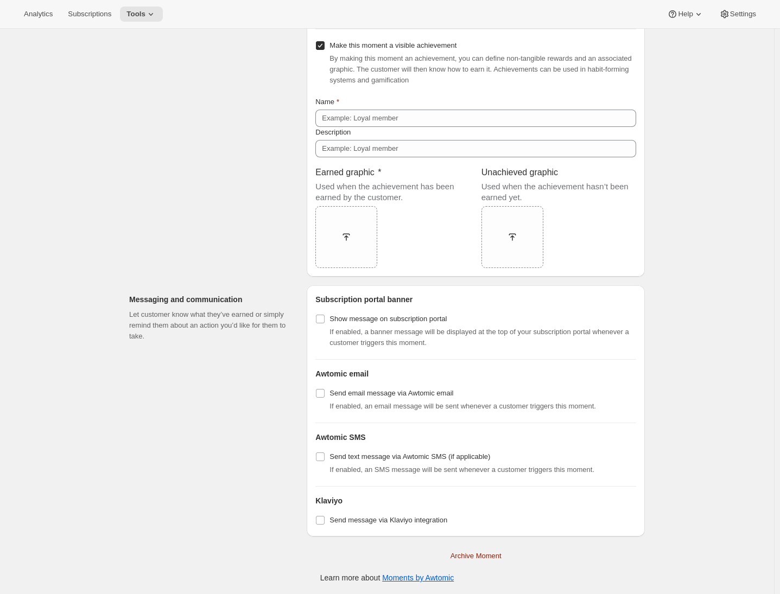
scroll to position [223, 0]
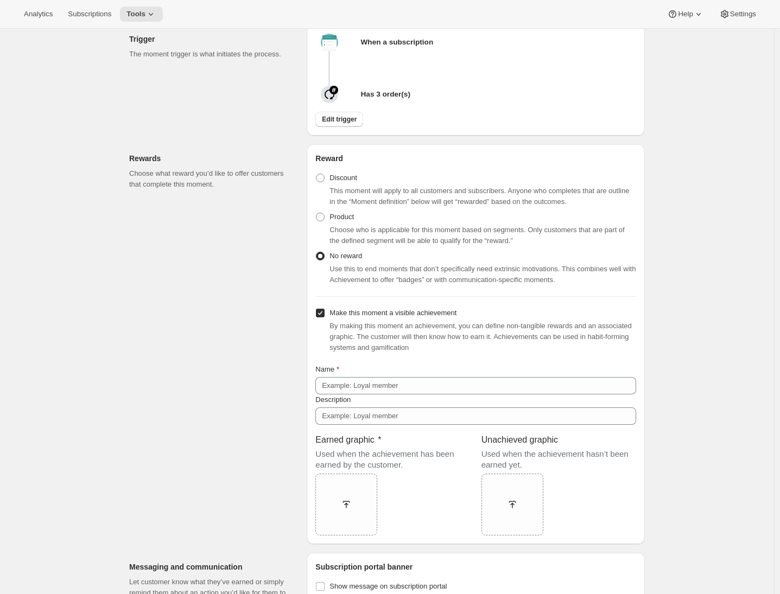
click at [321, 318] on input "Make this moment a visible achievement" at bounding box center [320, 313] width 9 height 9
checkbox input "false"
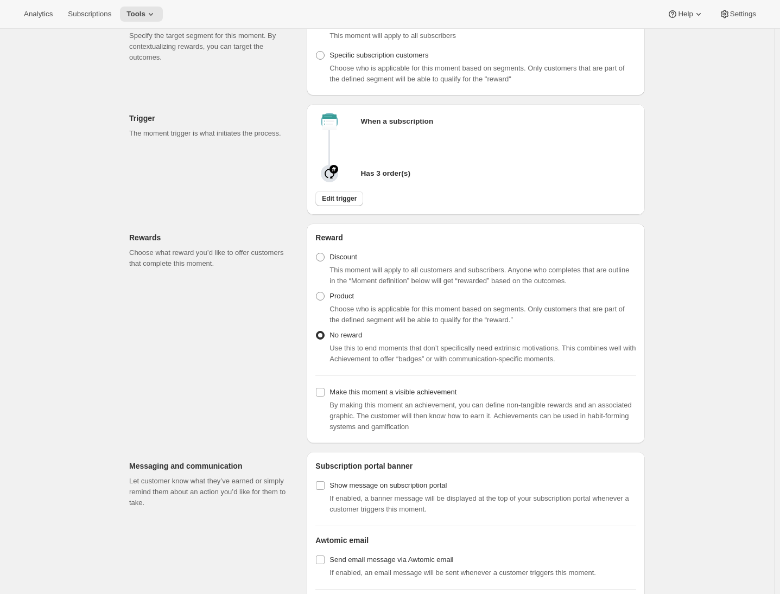
scroll to position [314, 0]
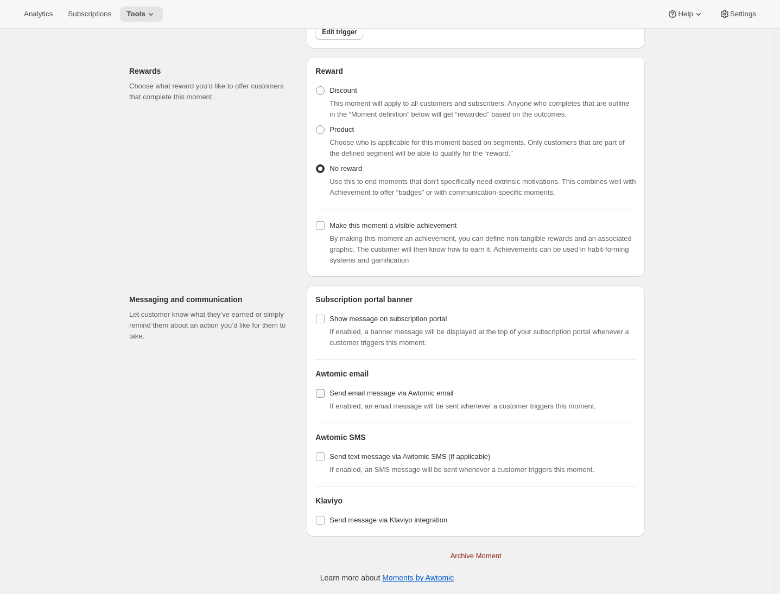
click at [325, 391] on span at bounding box center [320, 394] width 10 height 10
click at [325, 391] on input "Send email message via Awtomic email" at bounding box center [320, 393] width 9 height 9
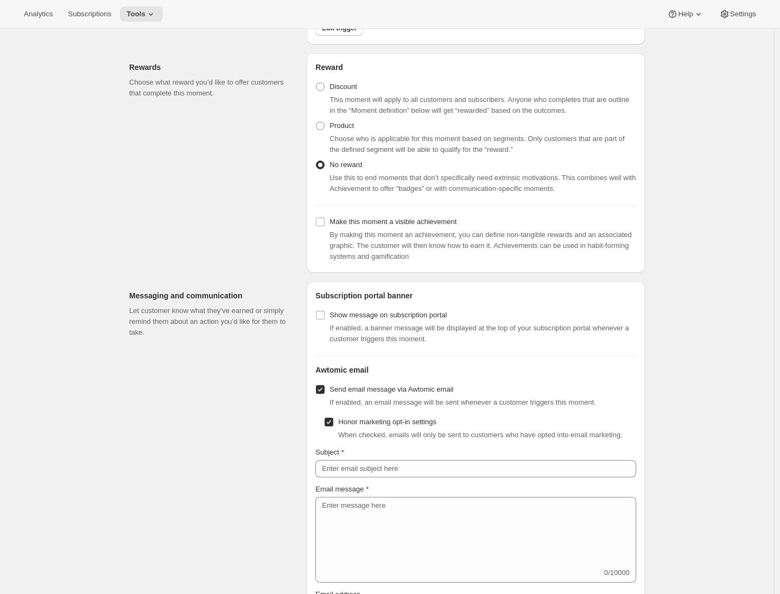
scroll to position [483, 0]
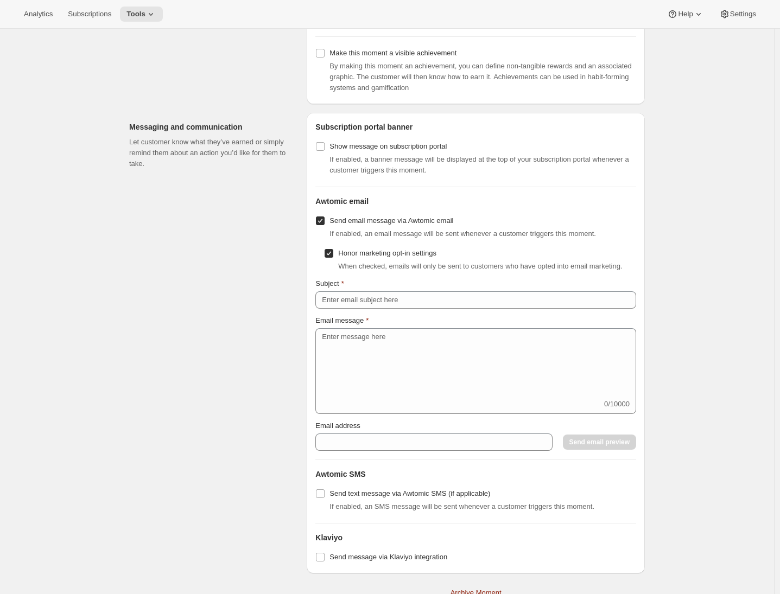
click at [325, 225] on input "Send email message via Awtomic email" at bounding box center [320, 221] width 9 height 9
checkbox input "false"
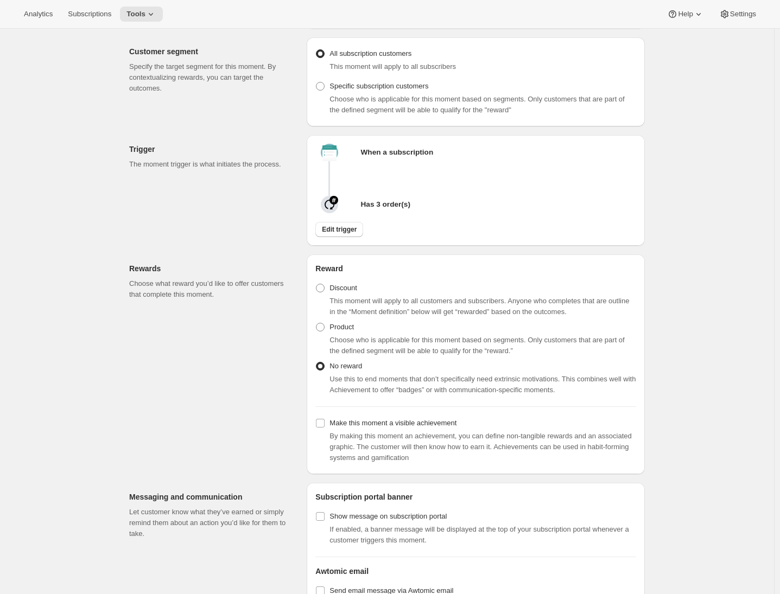
scroll to position [0, 0]
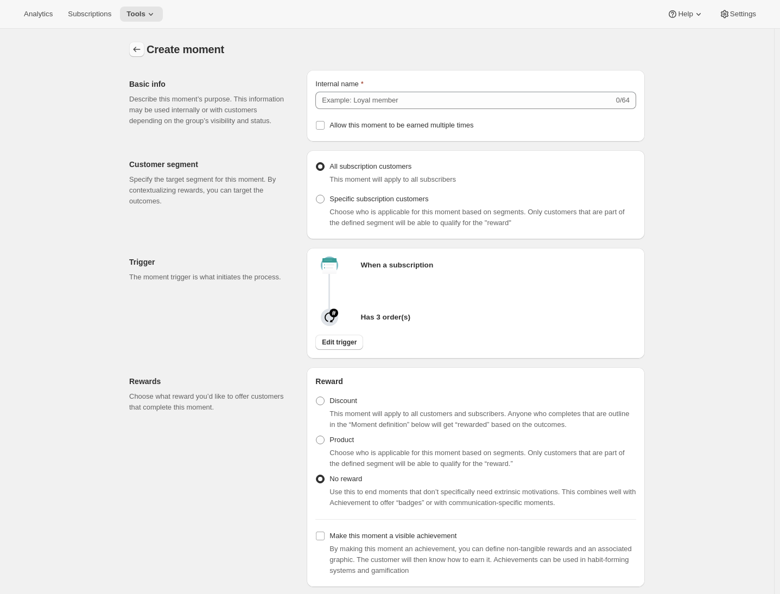
click at [138, 50] on icon "Create moment" at bounding box center [136, 49] width 11 height 11
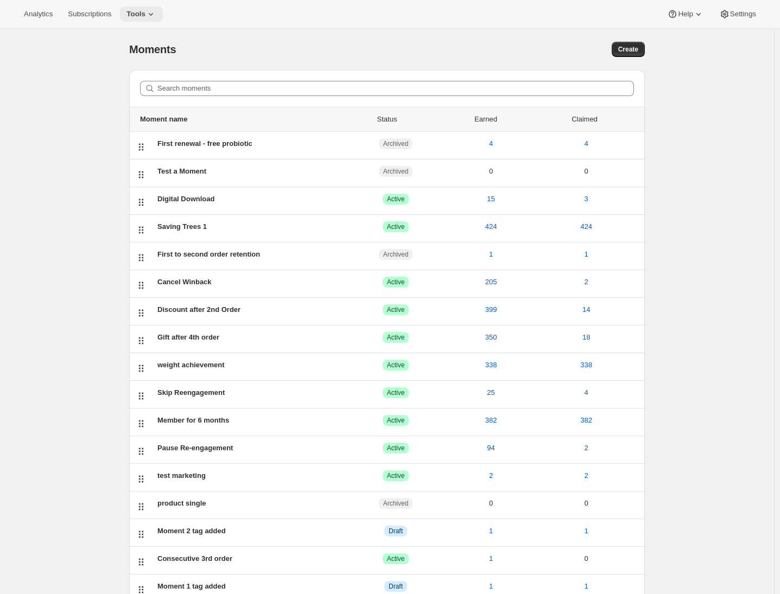
click at [146, 16] on span "Tools" at bounding box center [136, 14] width 19 height 9
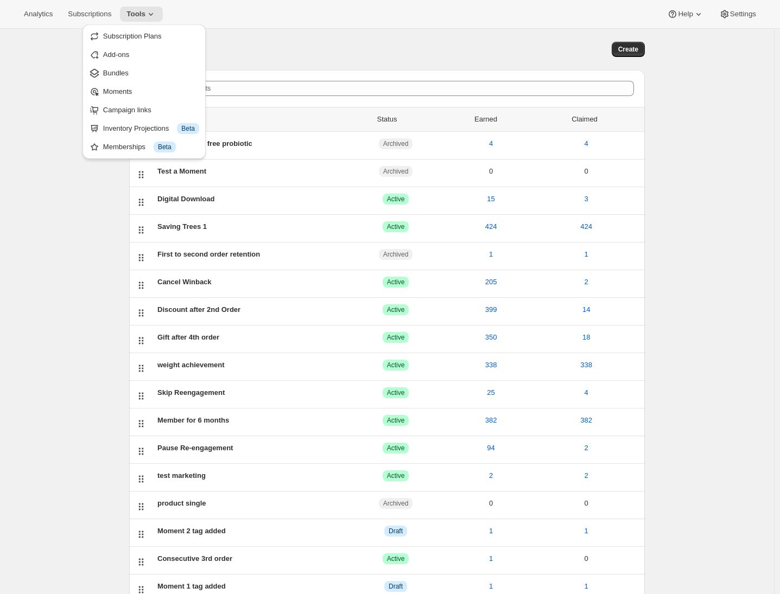
click at [104, 170] on div "Moments. This page is ready Moments Create Search moments Moment name Status Ea…" at bounding box center [387, 401] width 774 height 744
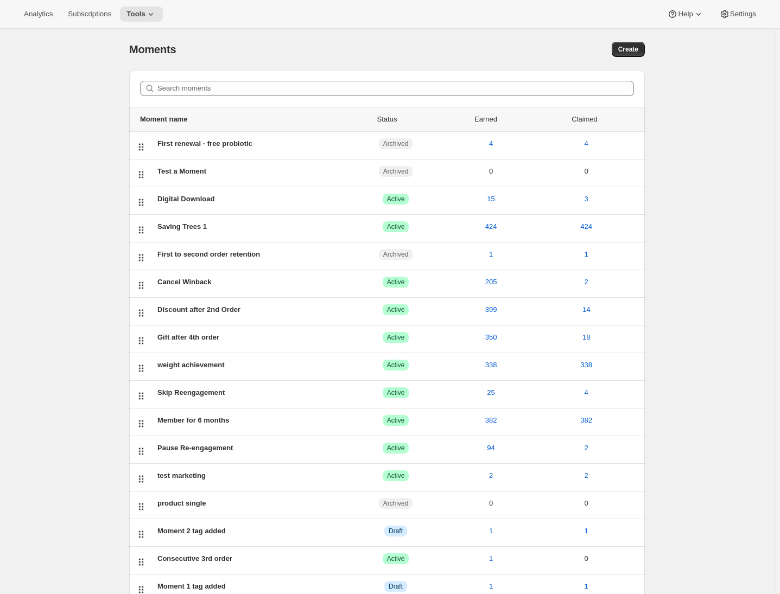
click at [50, 123] on div "Moments. This page is ready Moments Create Search moments Moment name Status Ea…" at bounding box center [387, 401] width 774 height 744
click at [154, 15] on icon at bounding box center [151, 14] width 11 height 11
